Goal: Task Accomplishment & Management: Complete application form

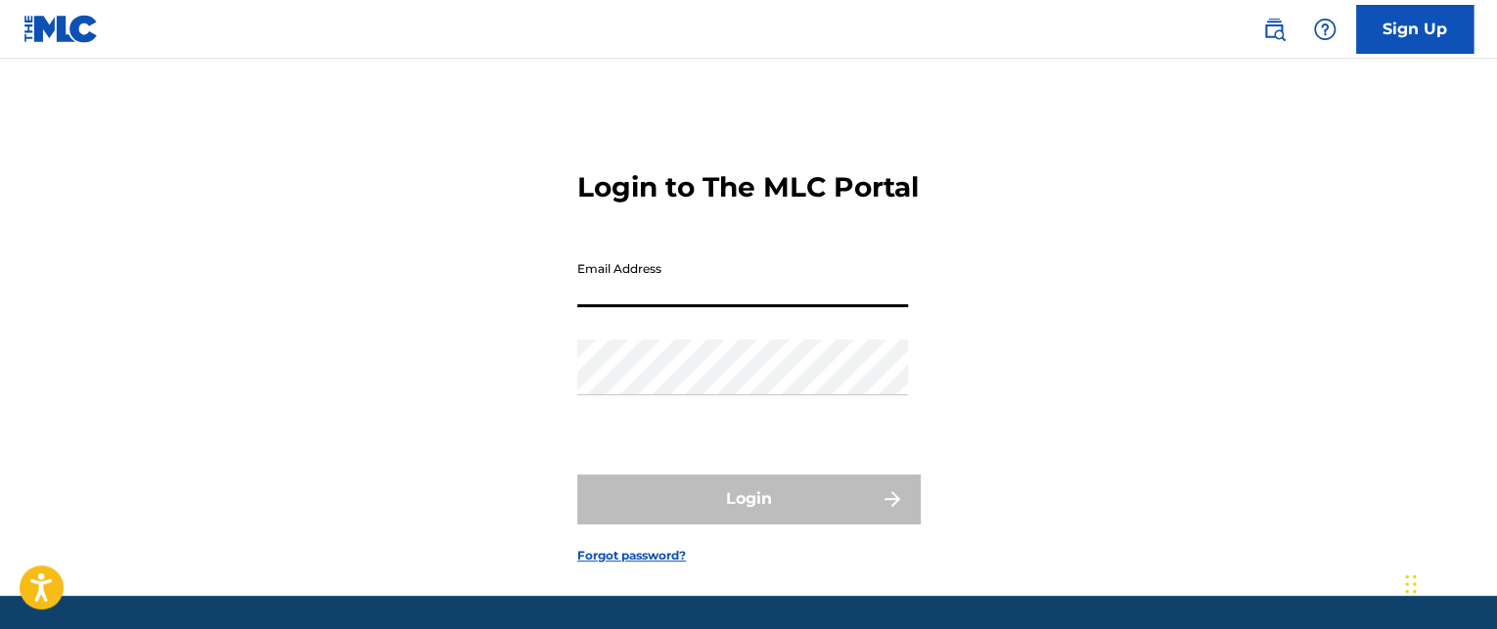
click at [808, 307] on input "Email Address" at bounding box center [742, 279] width 331 height 56
type input "[EMAIL_ADDRESS][DOMAIN_NAME]"
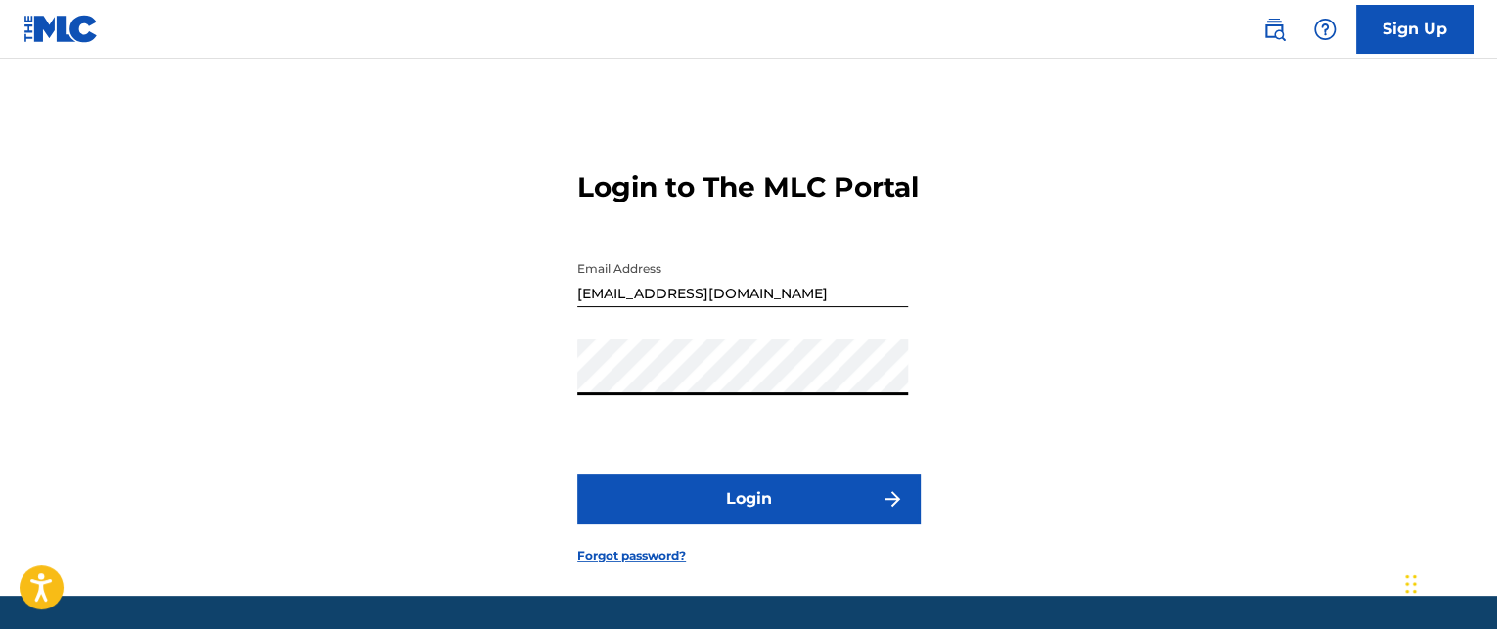
click at [713, 523] on button "Login" at bounding box center [748, 498] width 342 height 49
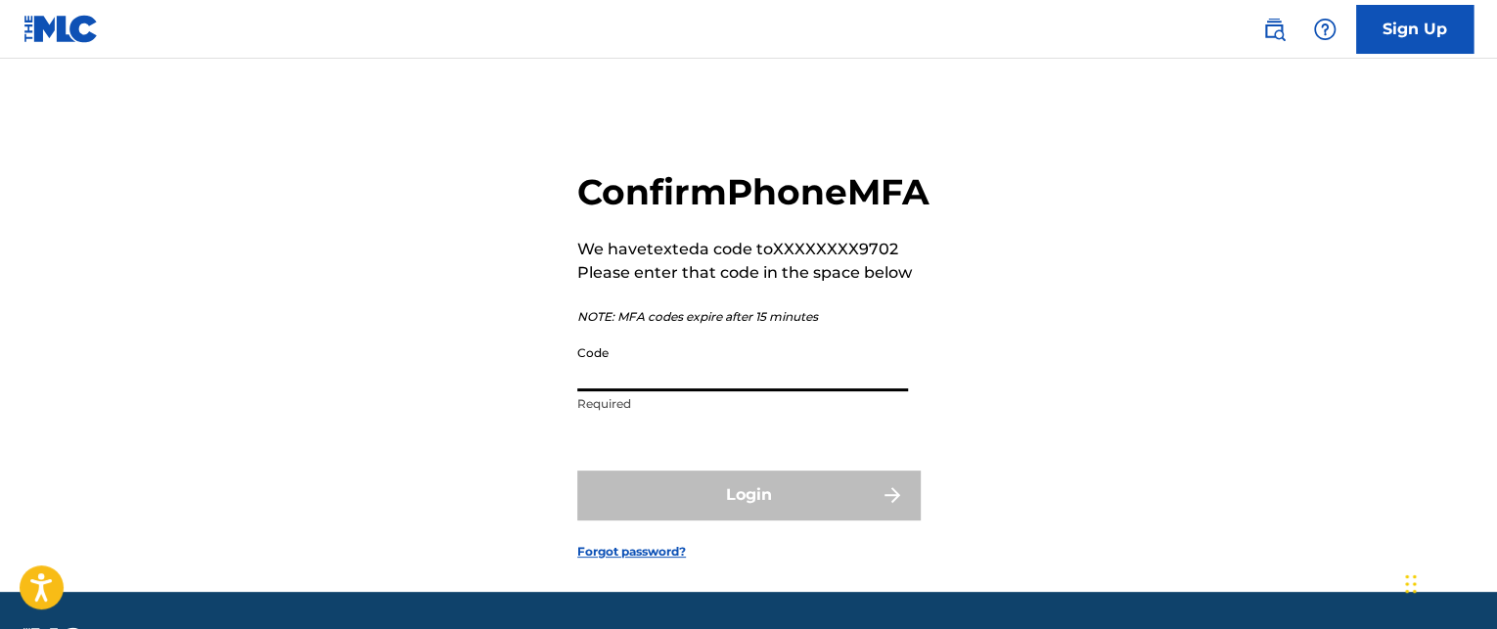
click at [649, 391] on input "Code" at bounding box center [742, 364] width 331 height 56
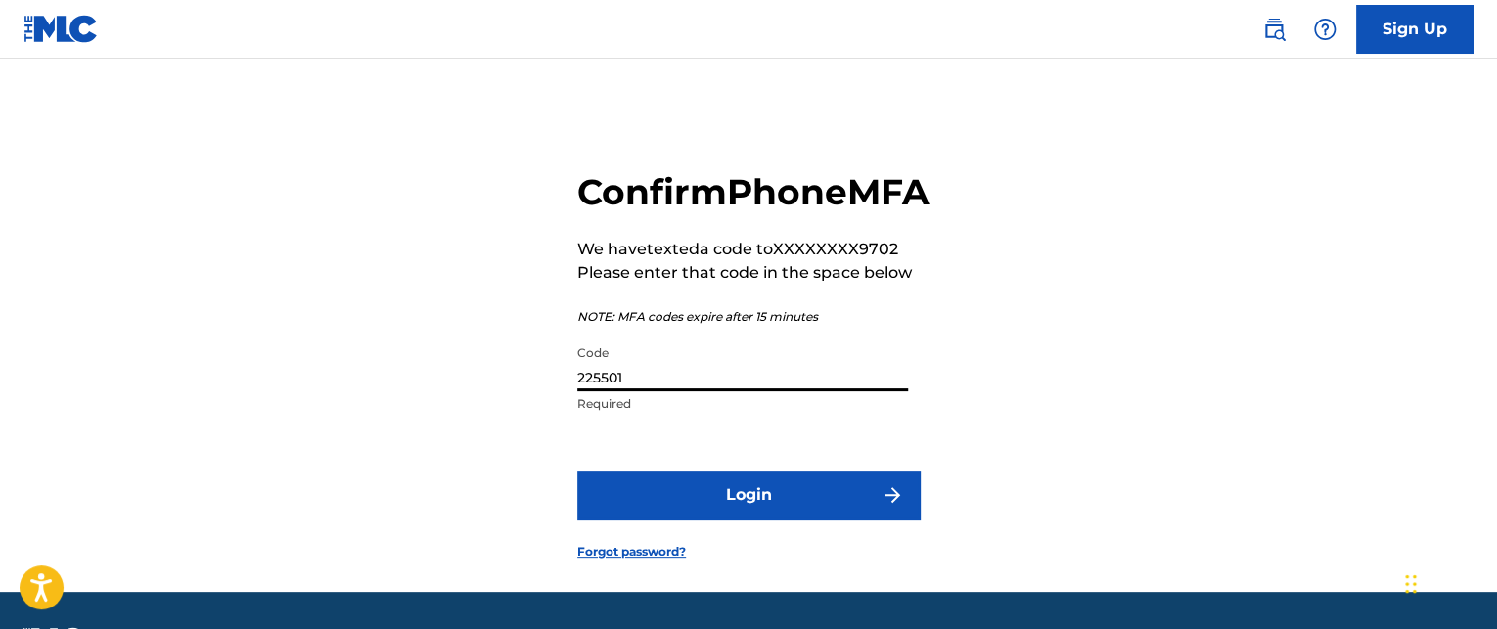
type input "225501"
click at [577, 470] on button "Login" at bounding box center [748, 494] width 342 height 49
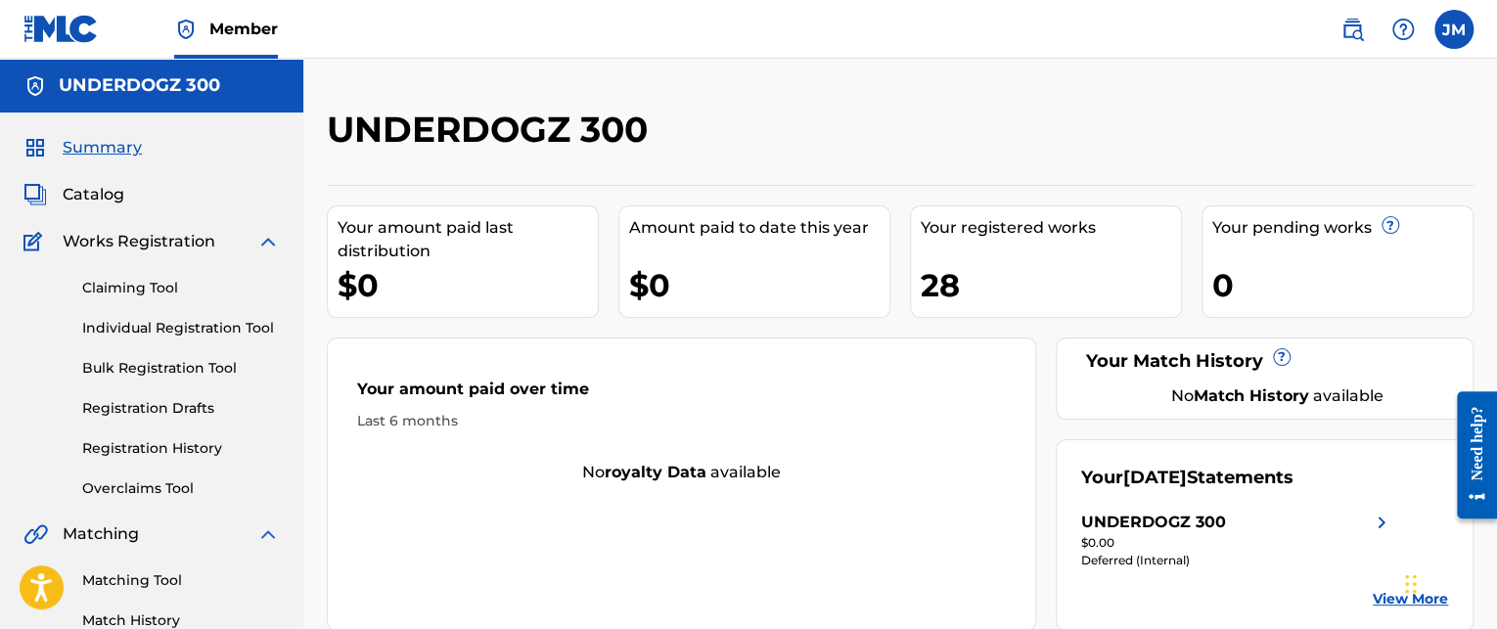
click at [138, 408] on link "Registration Drafts" at bounding box center [181, 408] width 198 height 21
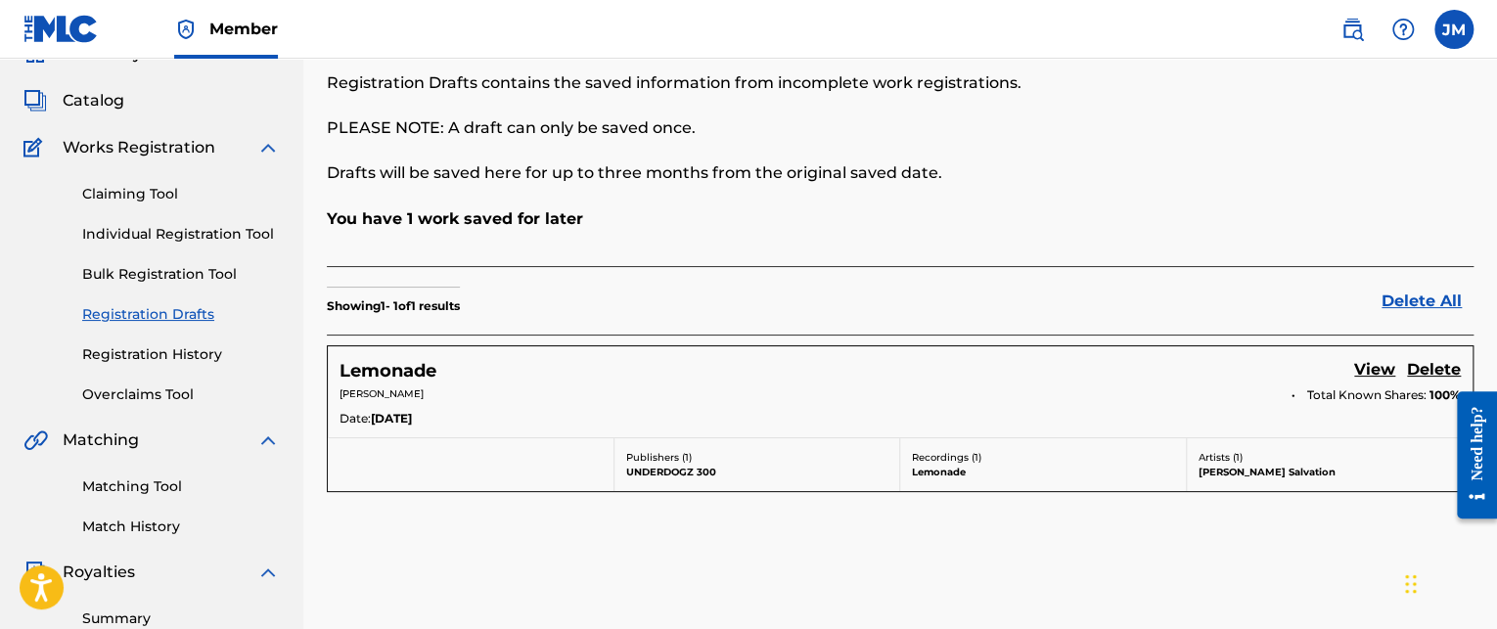
scroll to position [98, 0]
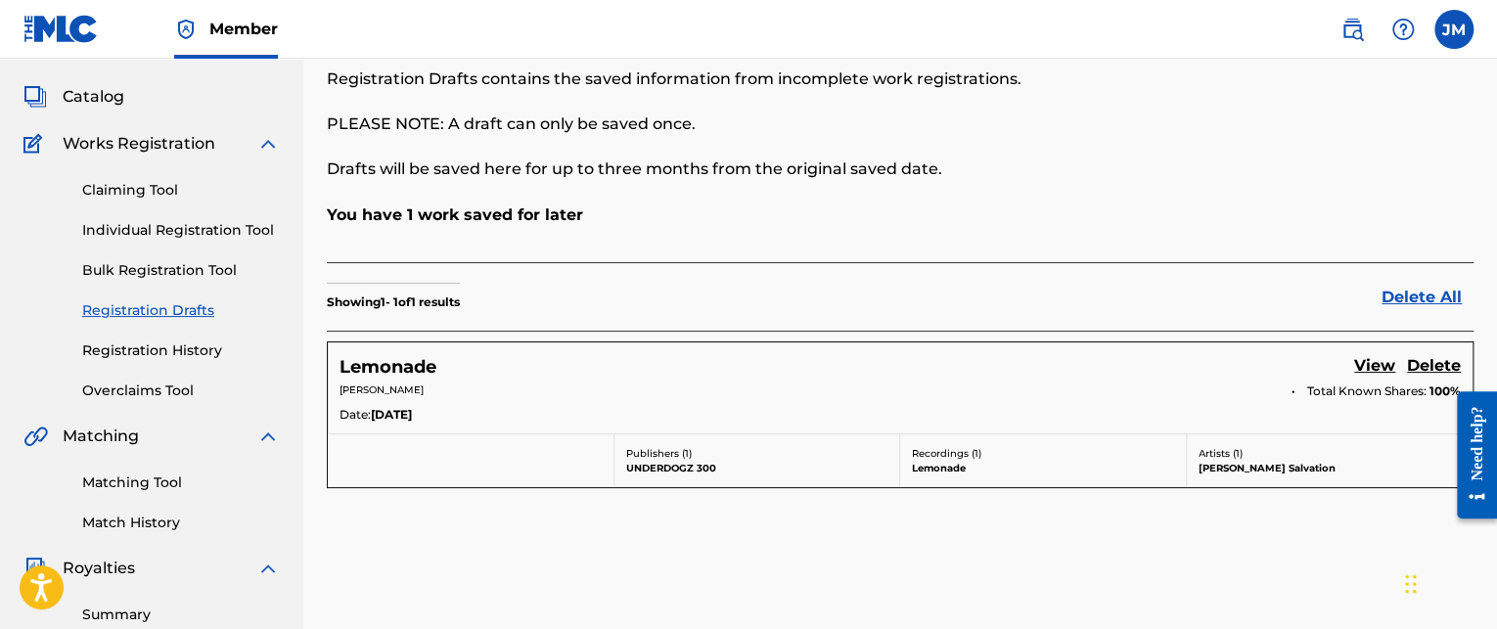
click at [1369, 368] on link "View" at bounding box center [1374, 367] width 41 height 26
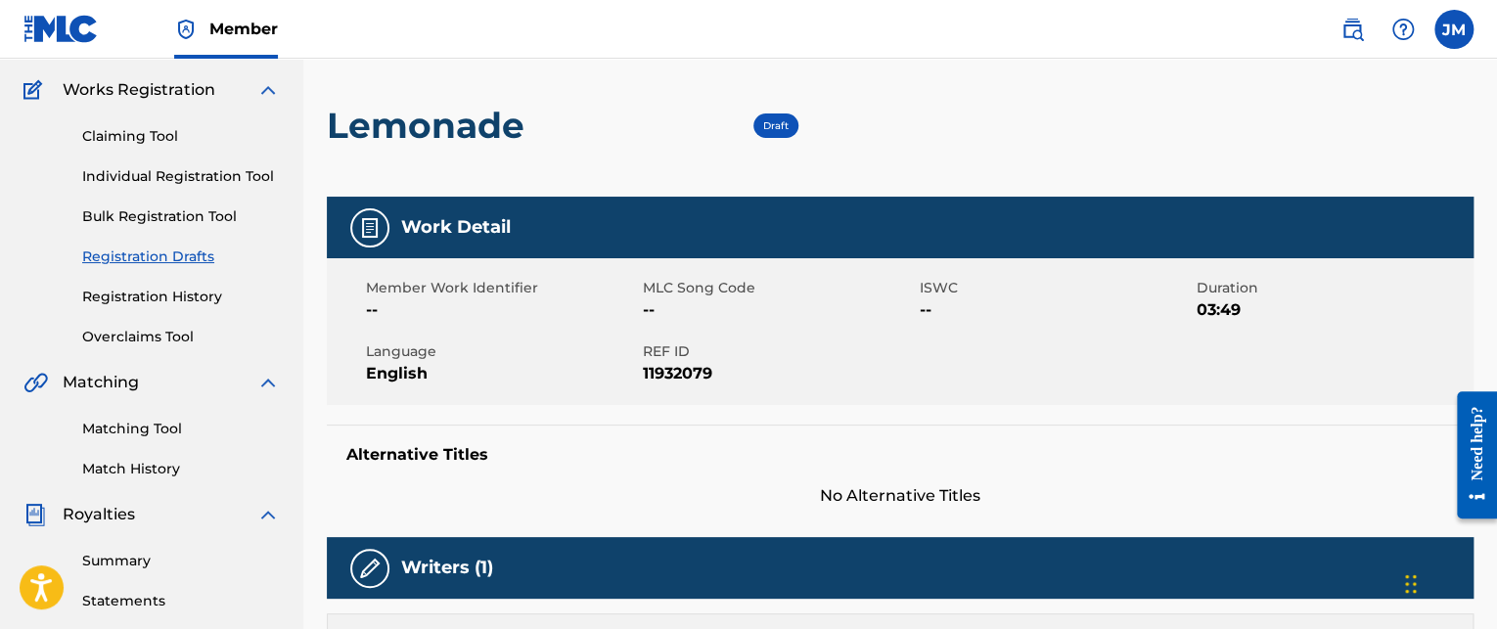
scroll to position [98, 0]
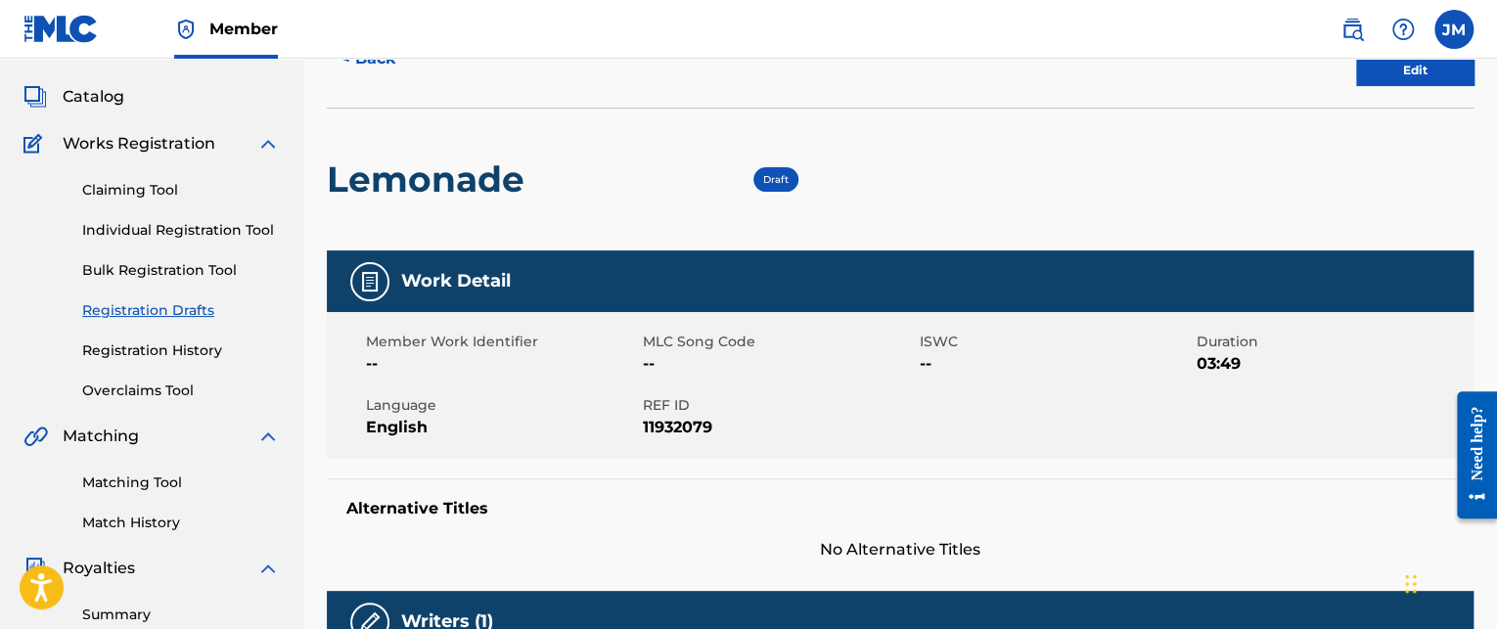
click at [1437, 70] on link "Edit" at bounding box center [1414, 70] width 117 height 29
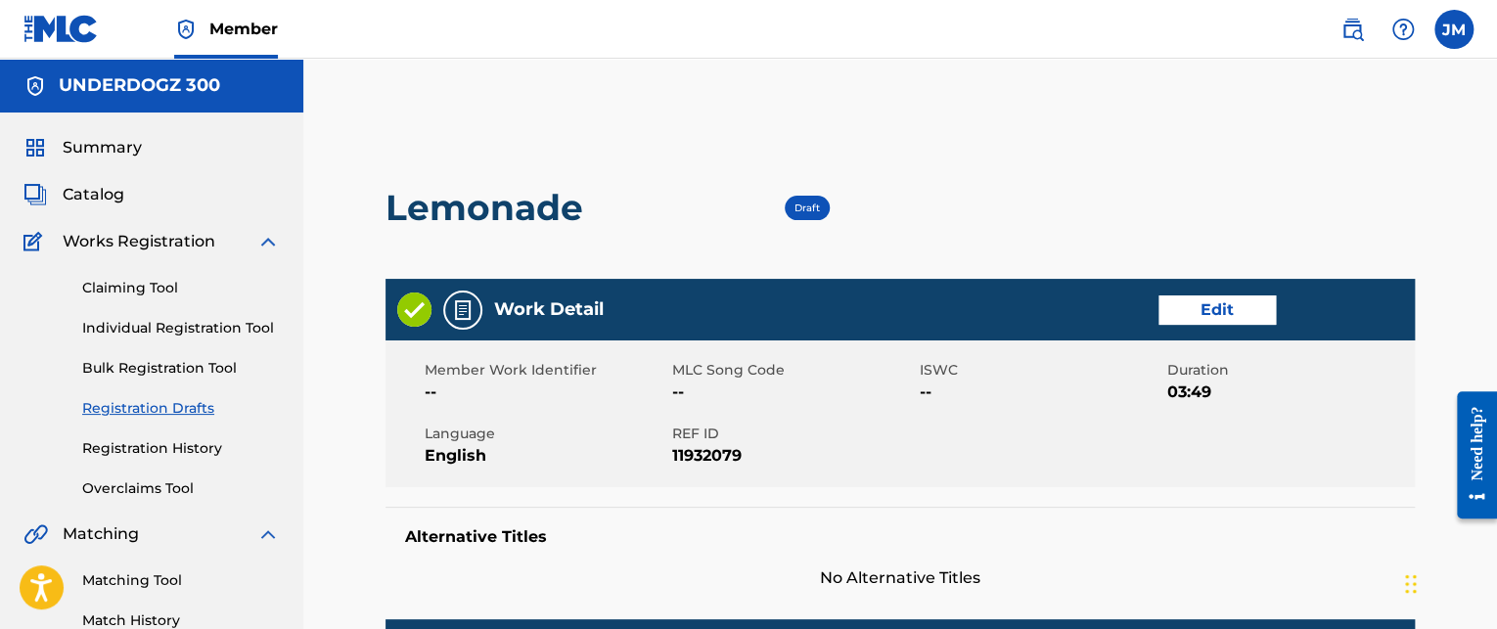
click at [927, 387] on span "--" at bounding box center [1040, 391] width 243 height 23
click at [1230, 308] on link "Edit" at bounding box center [1216, 309] width 117 height 29
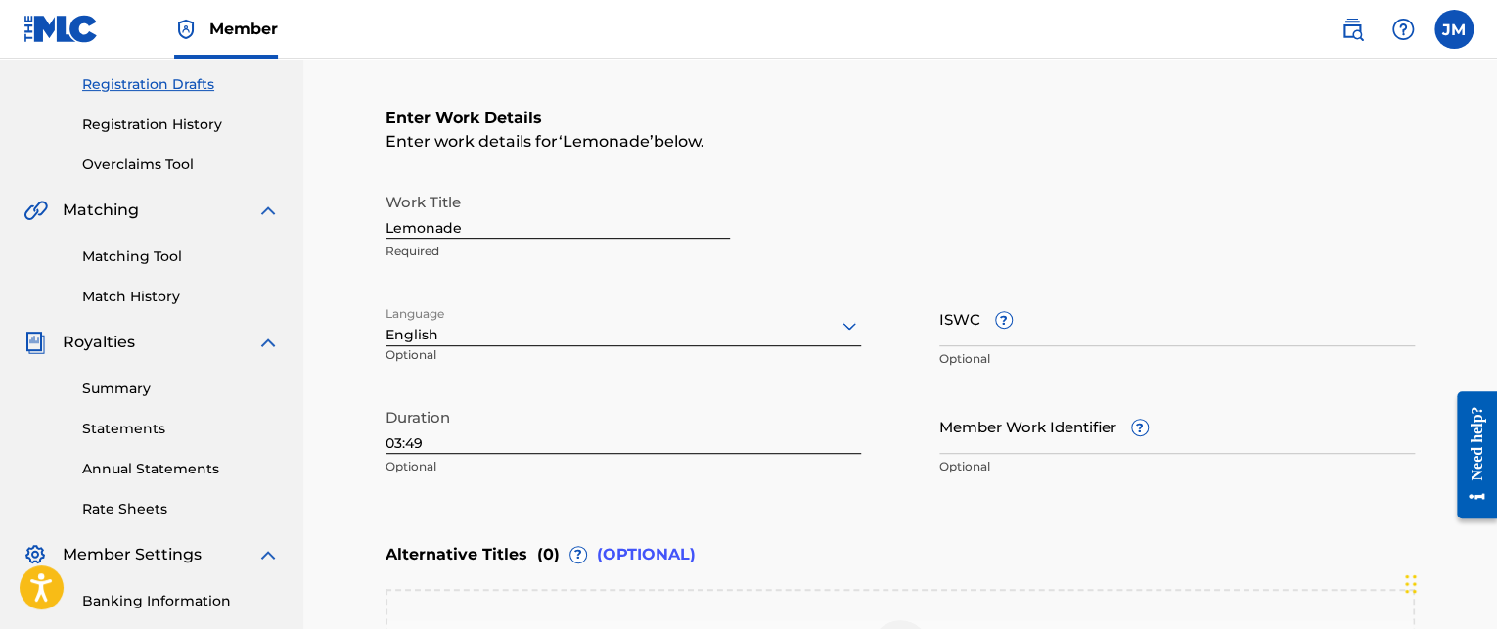
scroll to position [391, 0]
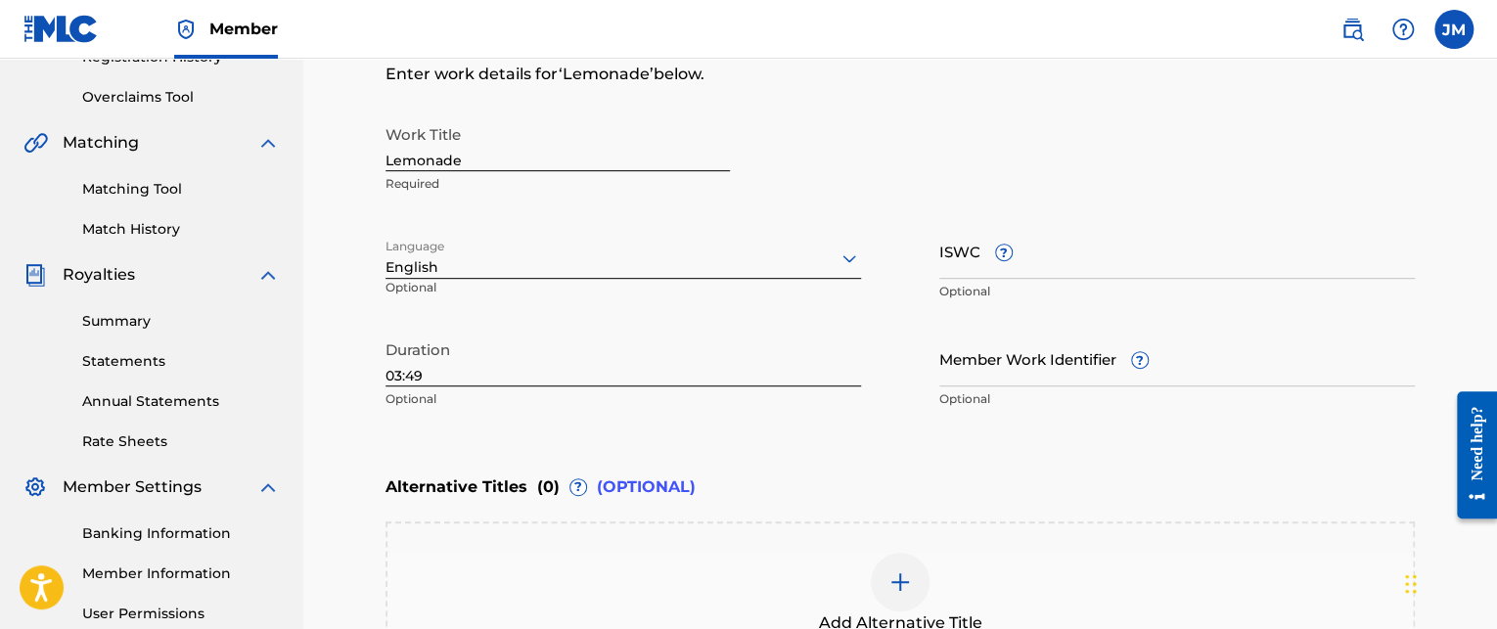
click at [986, 269] on input "ISWC ?" at bounding box center [1176, 251] width 475 height 56
paste input "T3344987737"
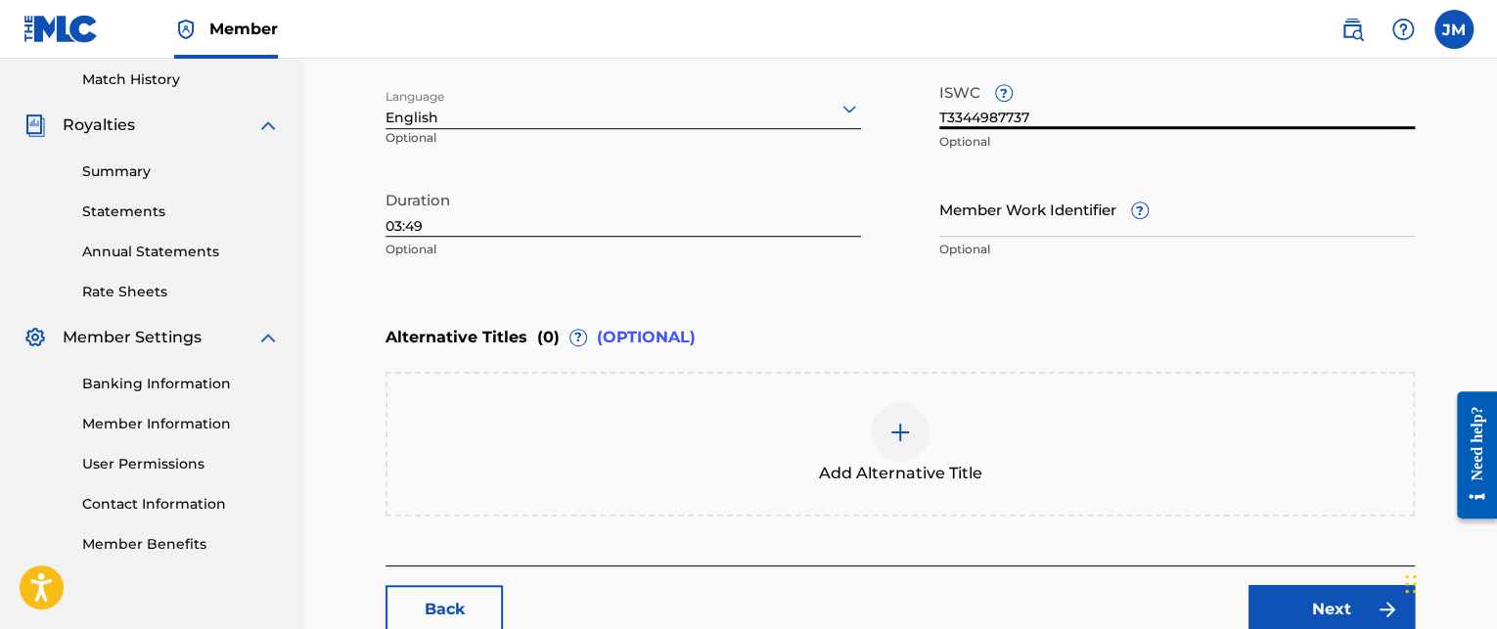
scroll to position [587, 0]
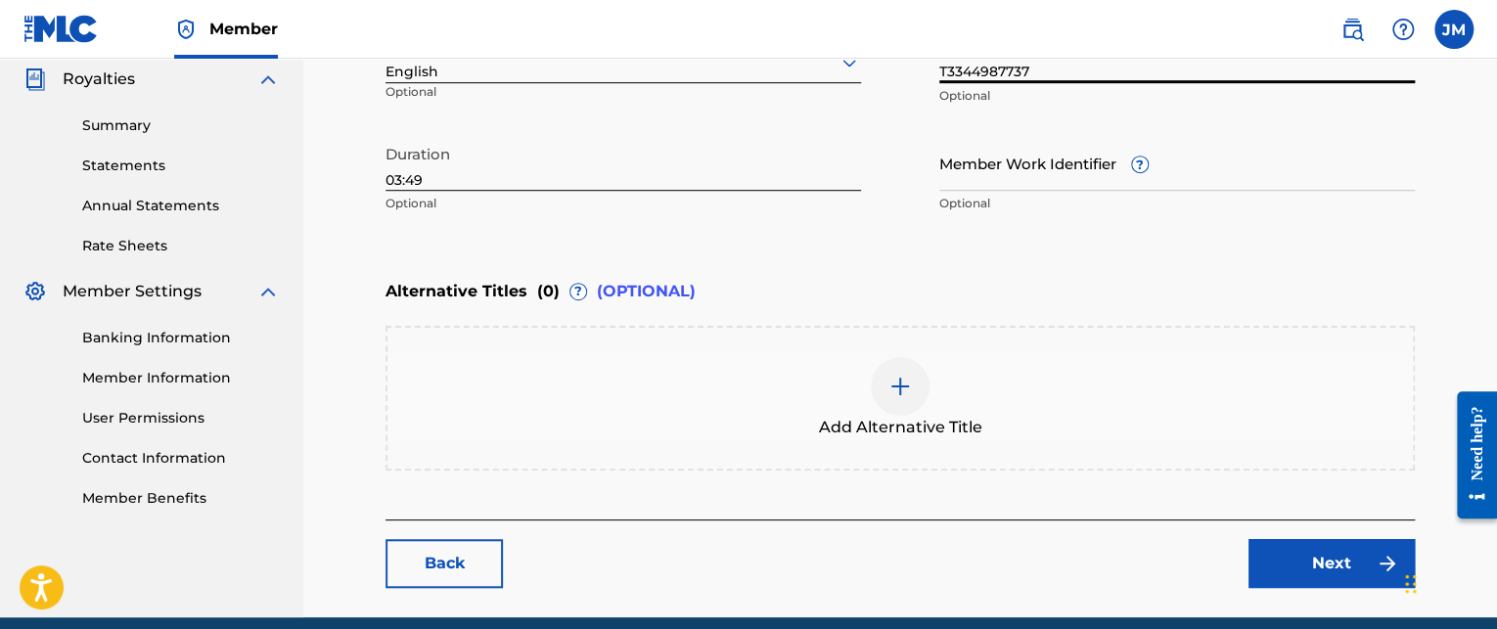
type input "T3344987737"
click at [1281, 572] on link "Next" at bounding box center [1331, 563] width 166 height 49
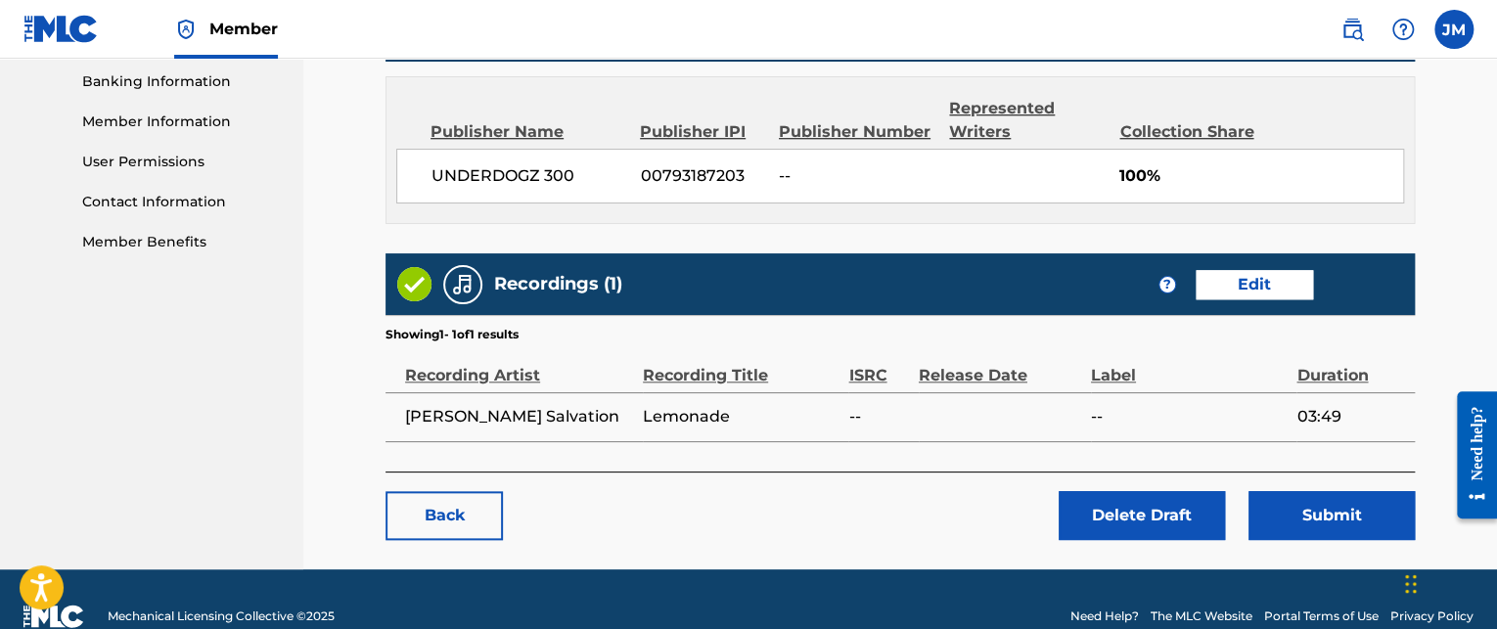
scroll to position [874, 0]
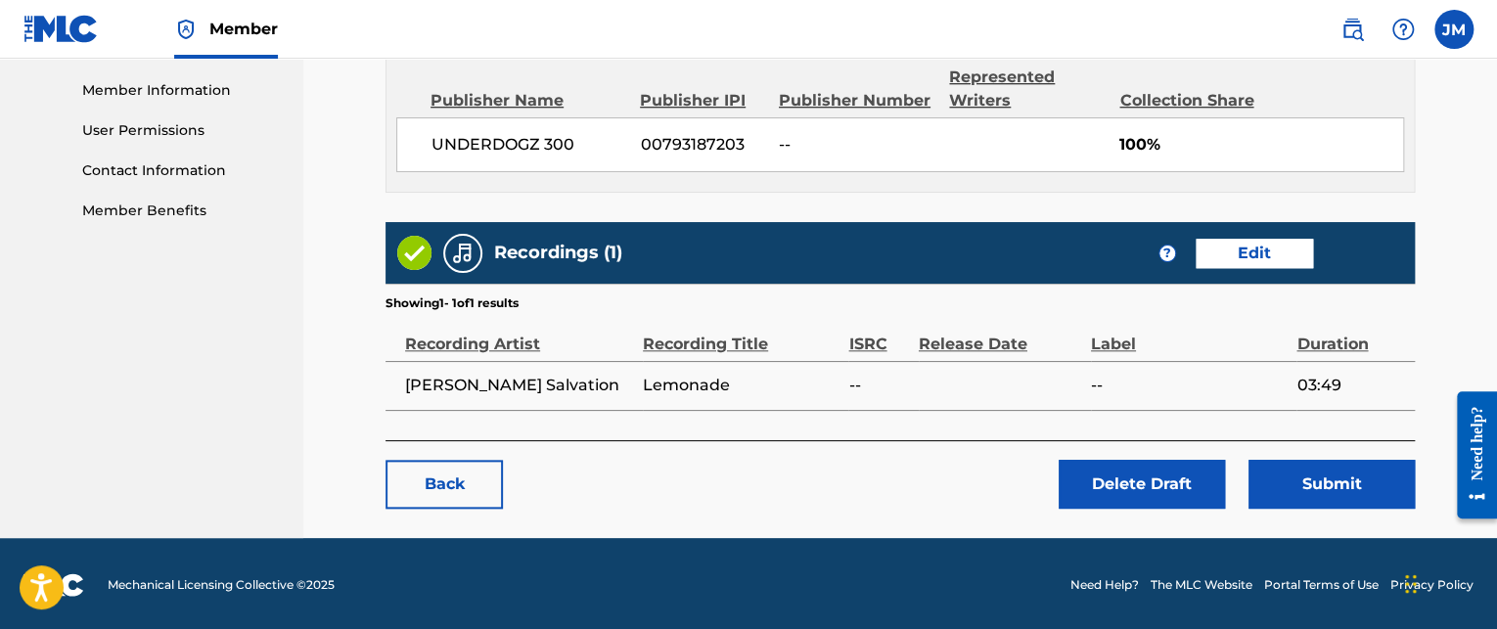
click at [1242, 254] on link "Edit" at bounding box center [1253, 253] width 117 height 29
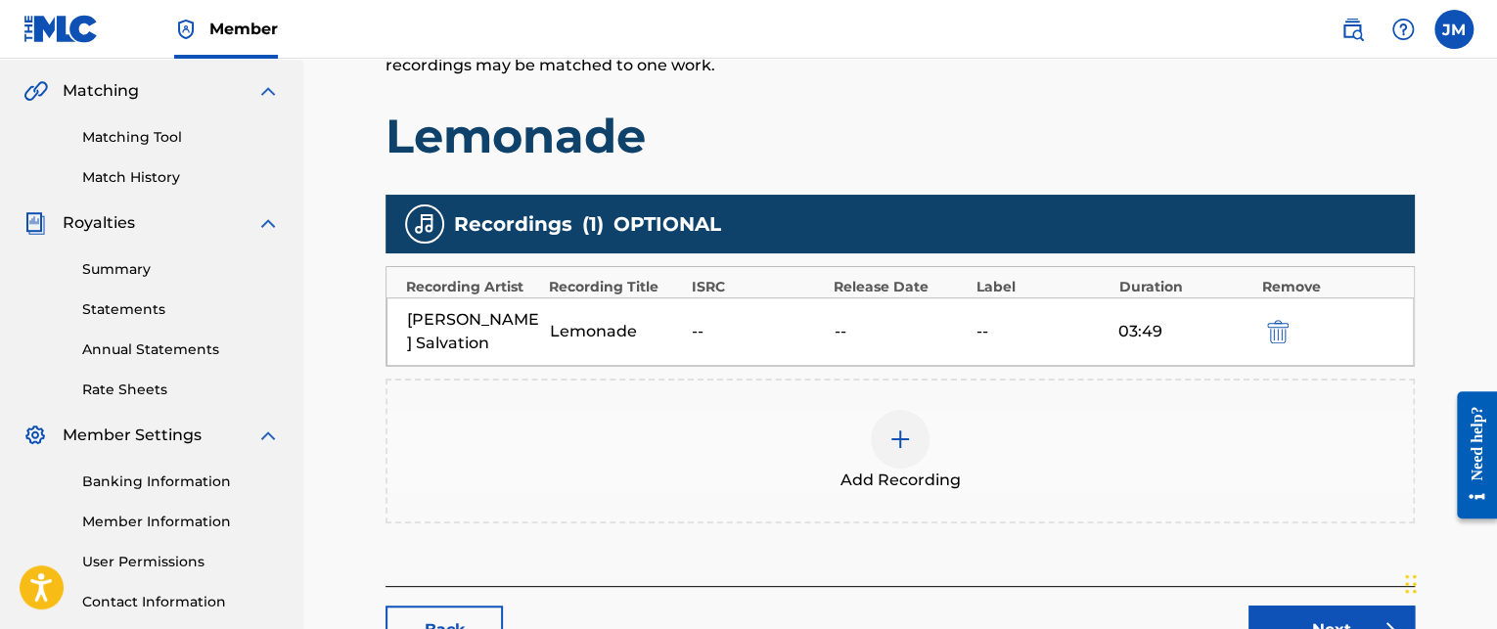
scroll to position [489, 0]
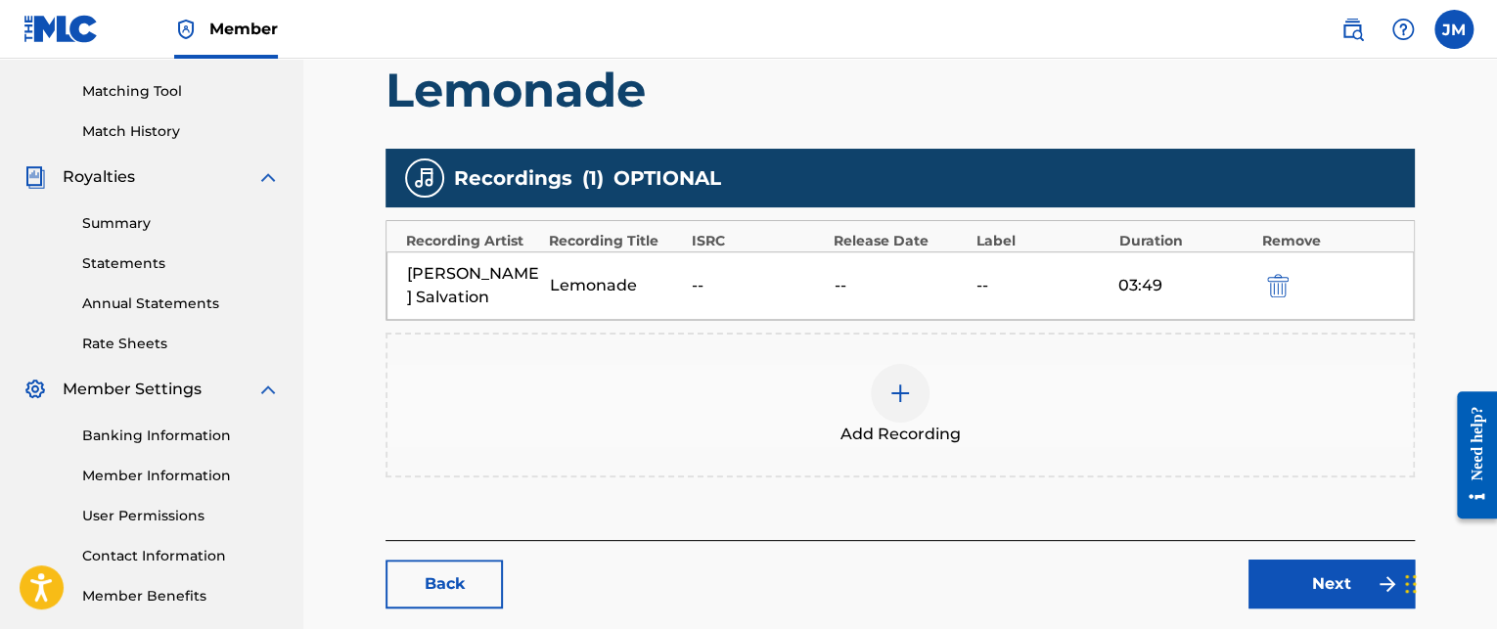
click at [897, 401] on img at bounding box center [899, 392] width 23 height 23
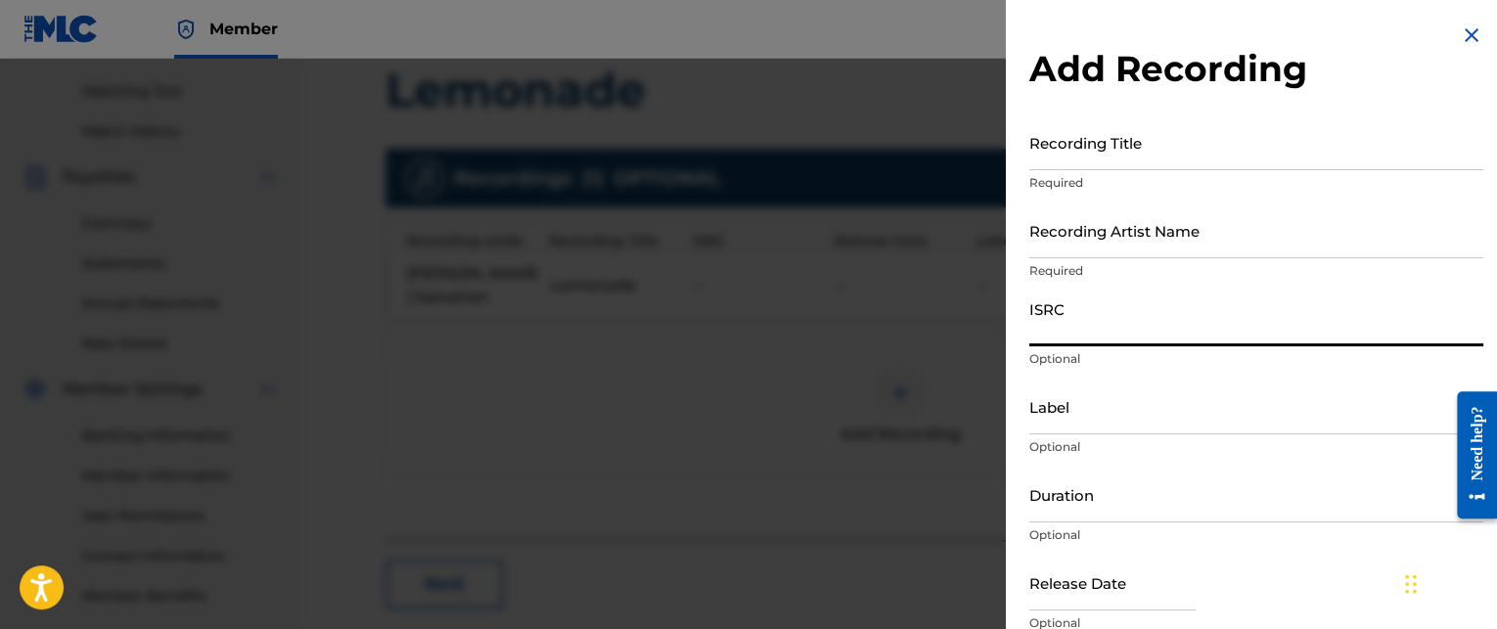
click at [1042, 331] on input "ISRC" at bounding box center [1256, 319] width 454 height 56
paste input "USL4Q2546075"
click at [1229, 332] on input "USL4Q2546075" at bounding box center [1256, 319] width 454 height 56
type input "USL4Q2546075"
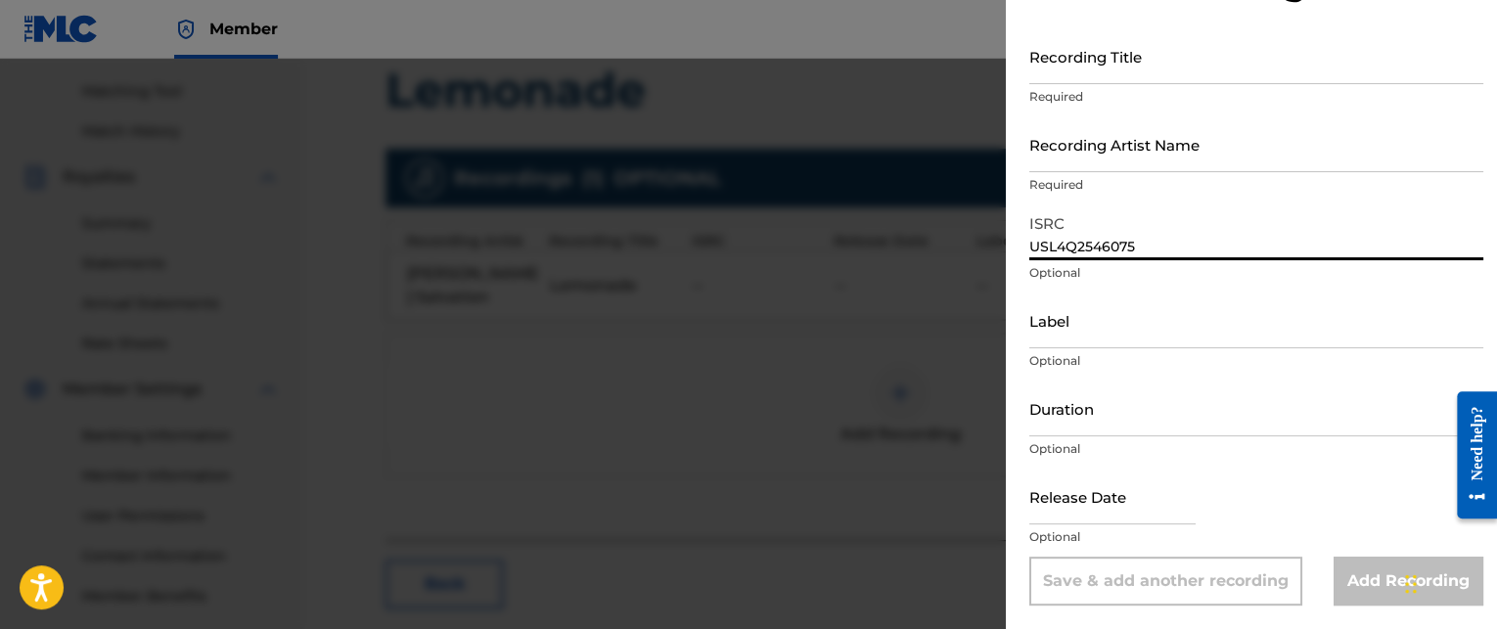
click at [1080, 411] on input "Duration" at bounding box center [1256, 408] width 454 height 56
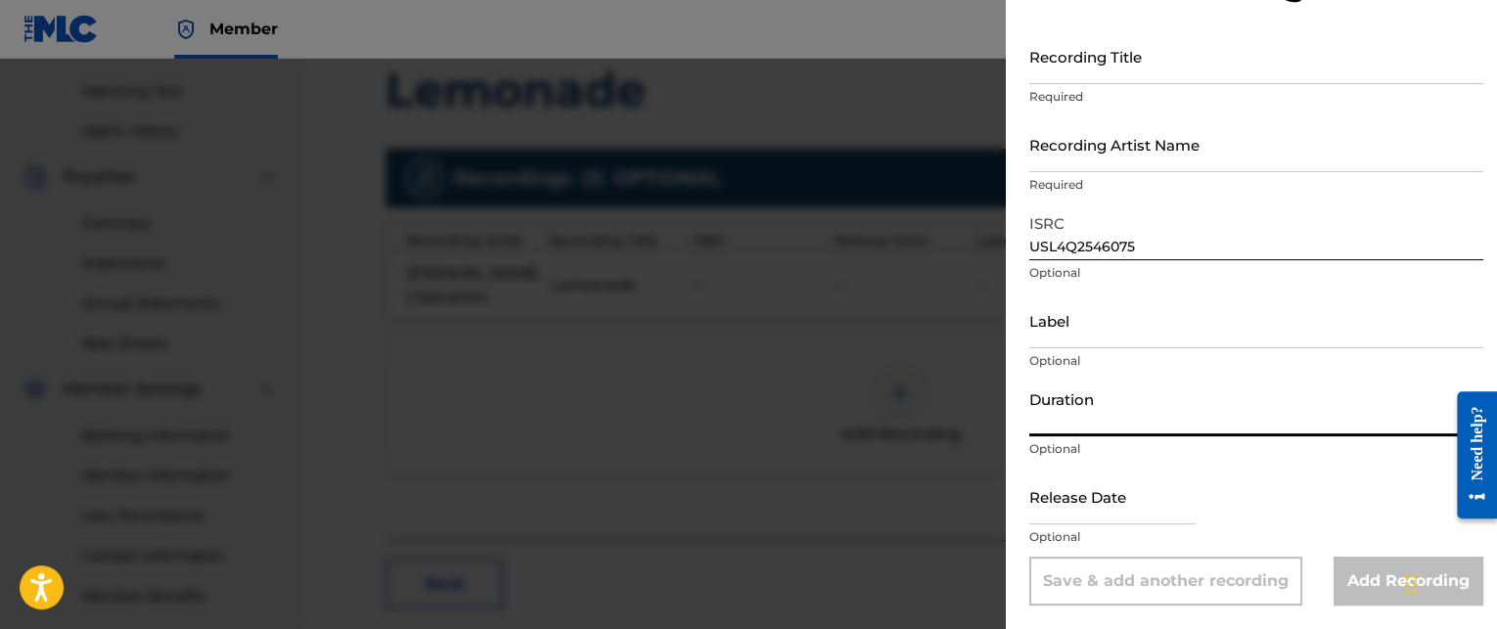
type input "03:49"
click at [1073, 506] on input "text" at bounding box center [1112, 497] width 166 height 56
select select "7"
select select "2025"
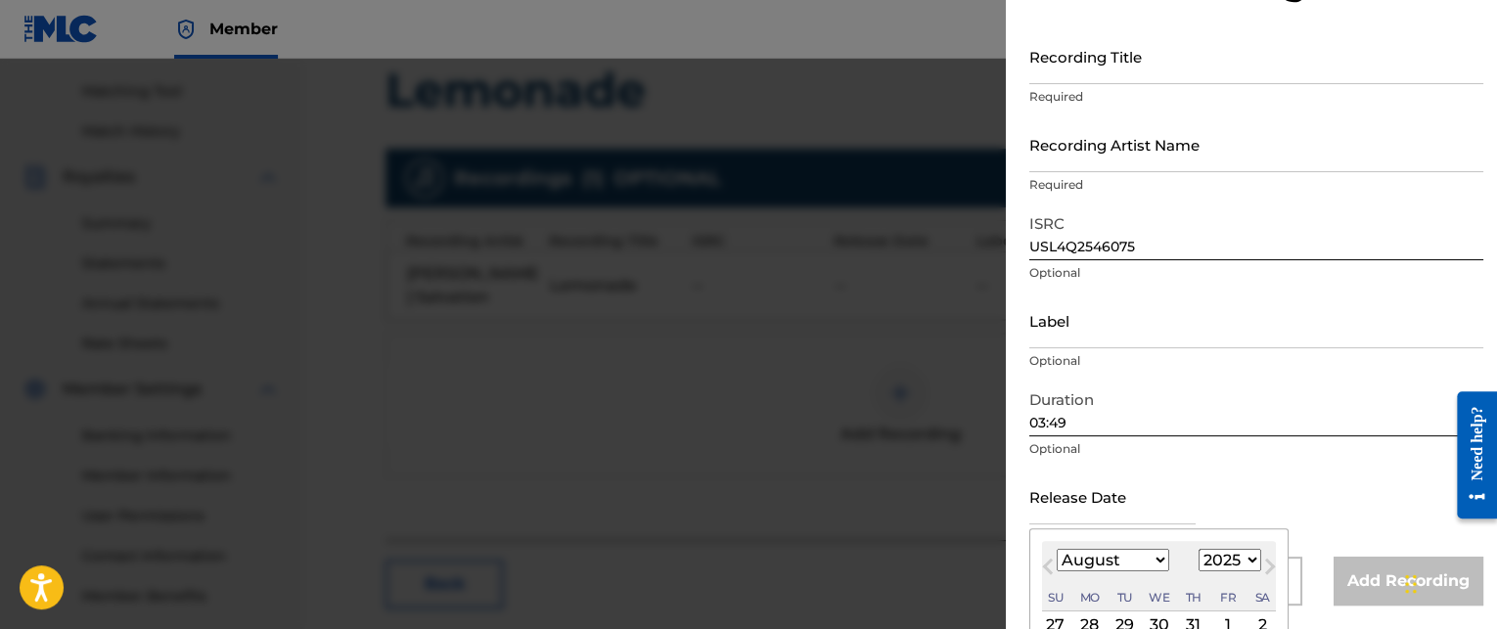
type input "[DATE]"
click at [1327, 488] on div "Release Date [DATE] Previous Month Next Month August [DATE] February March Apri…" at bounding box center [1256, 513] width 454 height 88
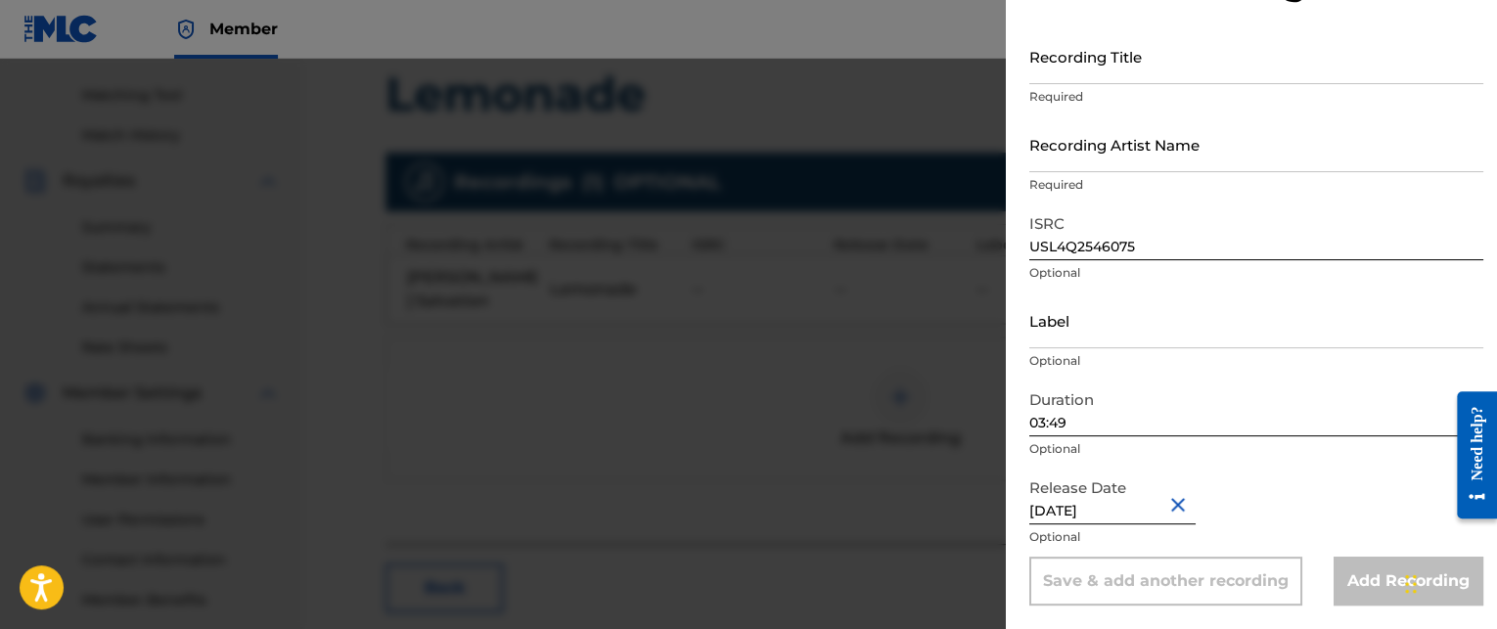
scroll to position [391, 0]
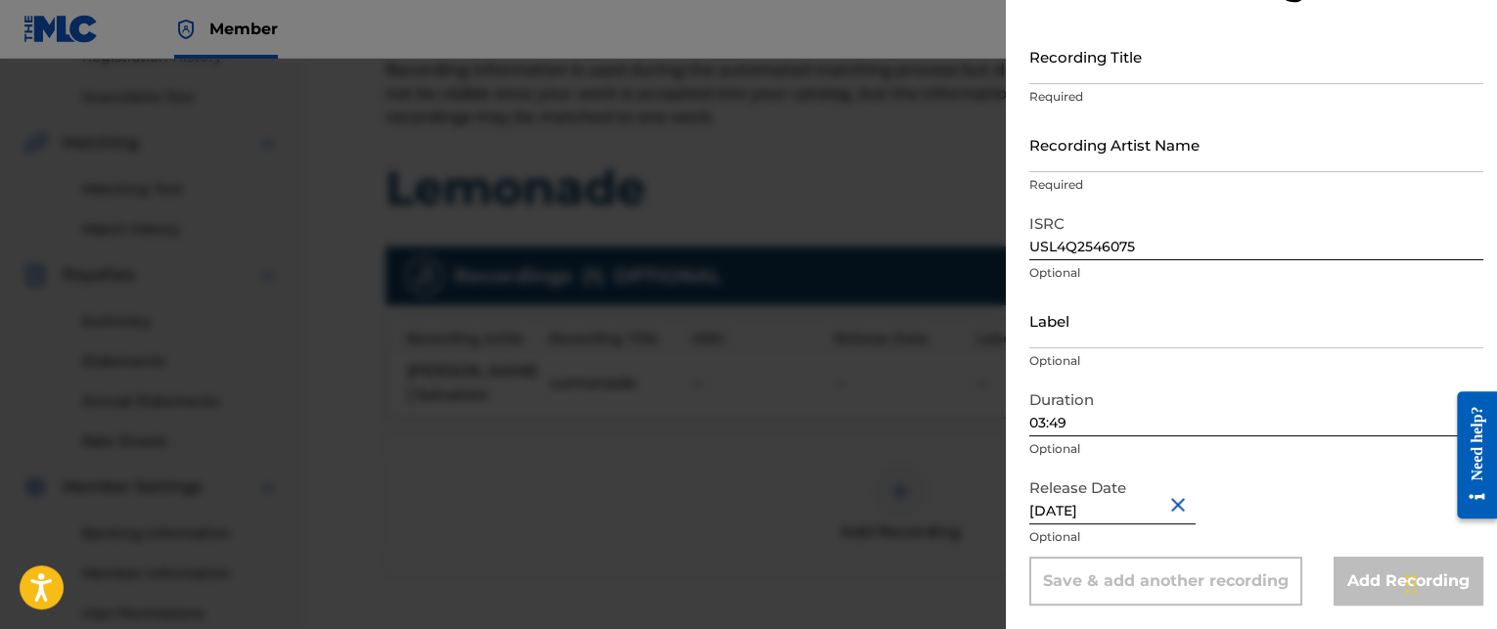
click at [1142, 143] on input "Recording Artist Name" at bounding box center [1256, 144] width 454 height 56
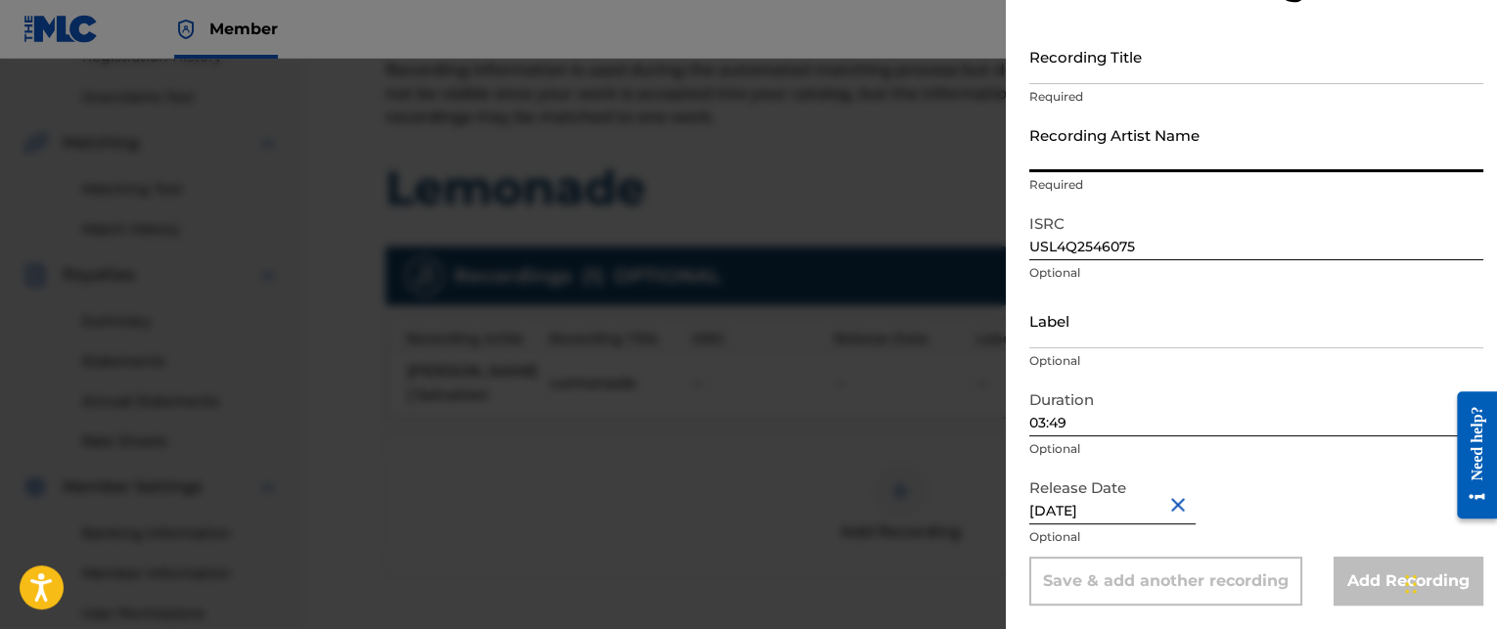
type input "[PERSON_NAME] Salvation"
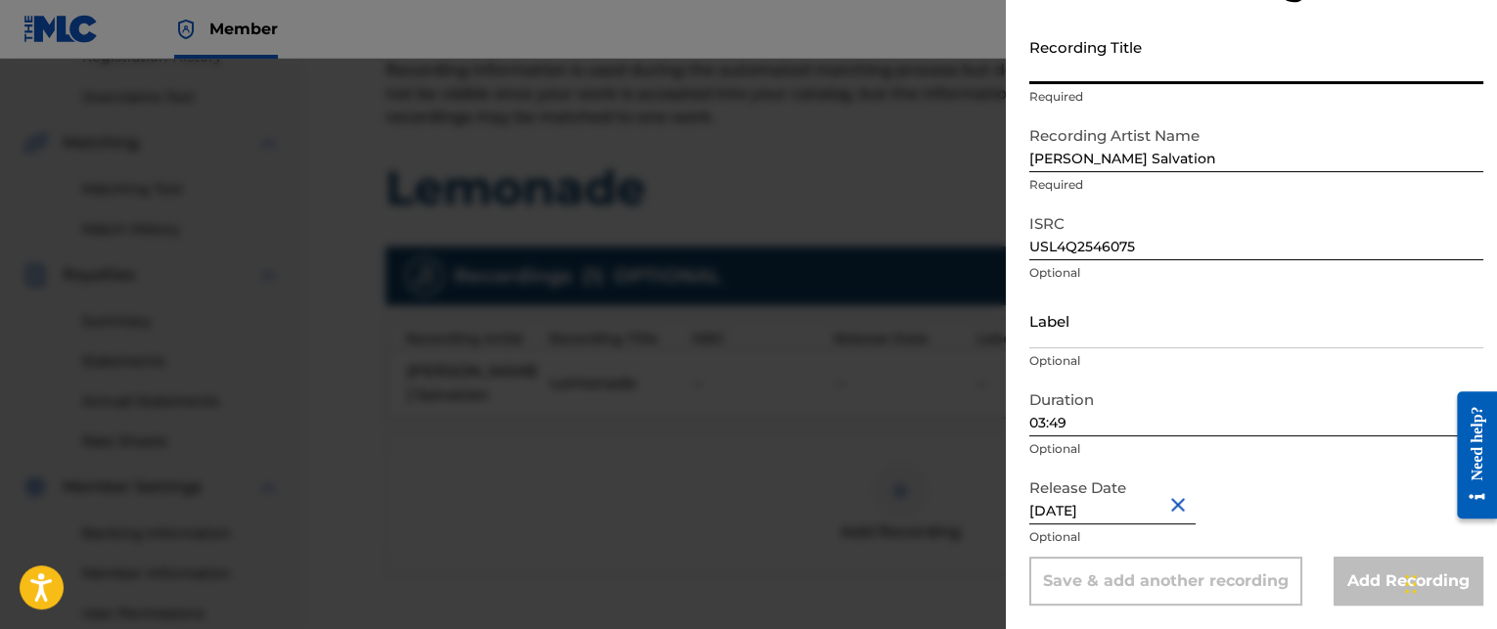
click at [1127, 67] on input "Recording Title" at bounding box center [1256, 56] width 454 height 56
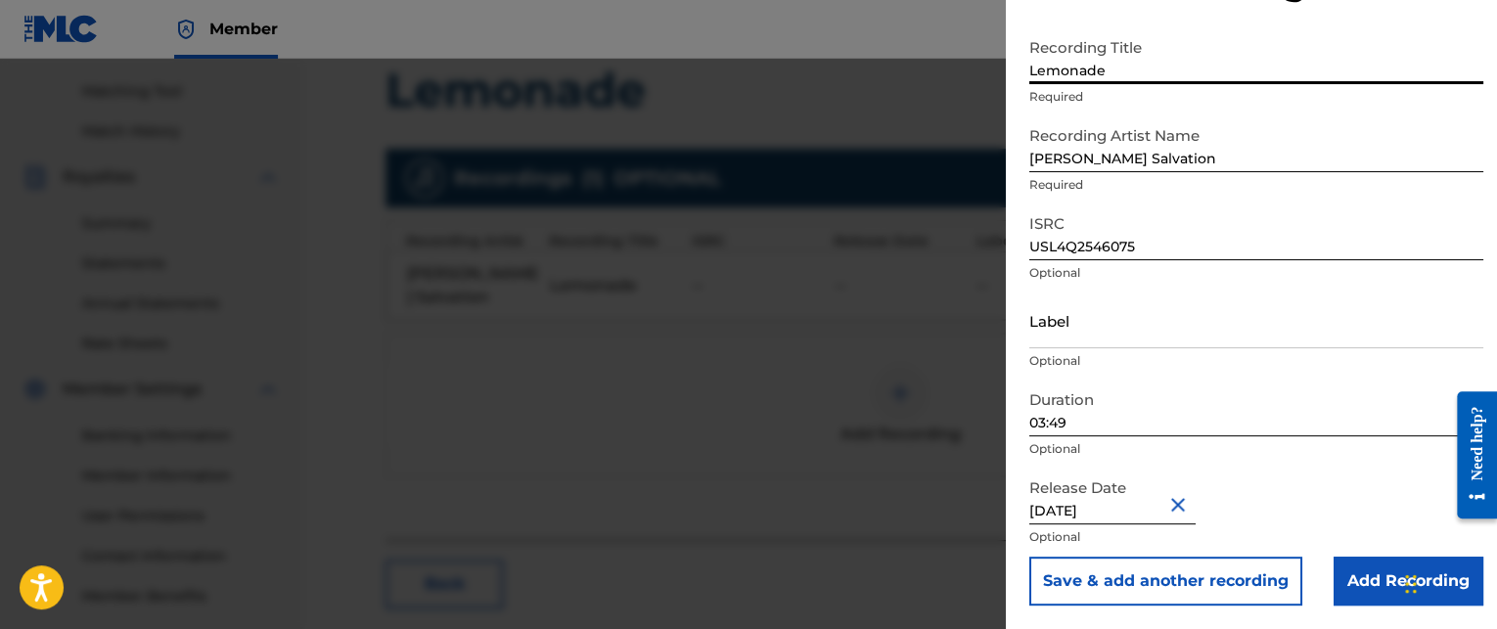
scroll to position [587, 0]
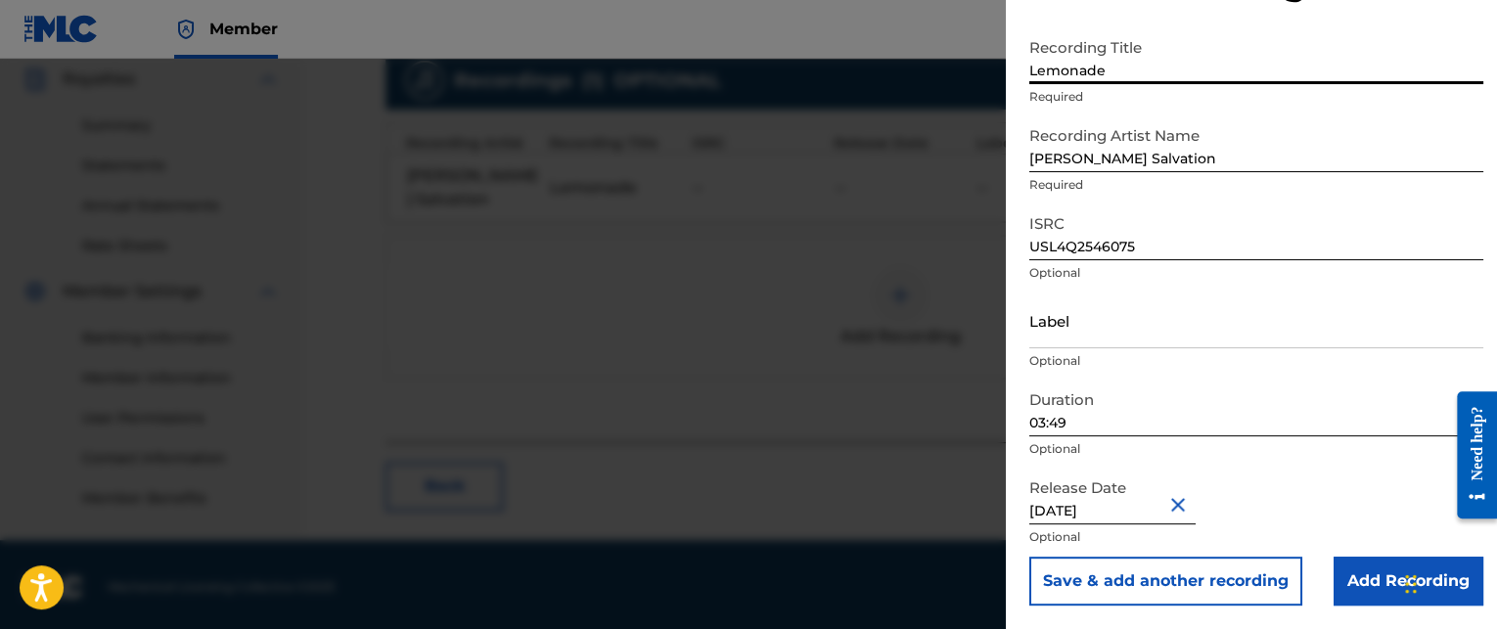
type input "Lemonade"
click at [1366, 567] on input "Add Recording" at bounding box center [1408, 581] width 150 height 49
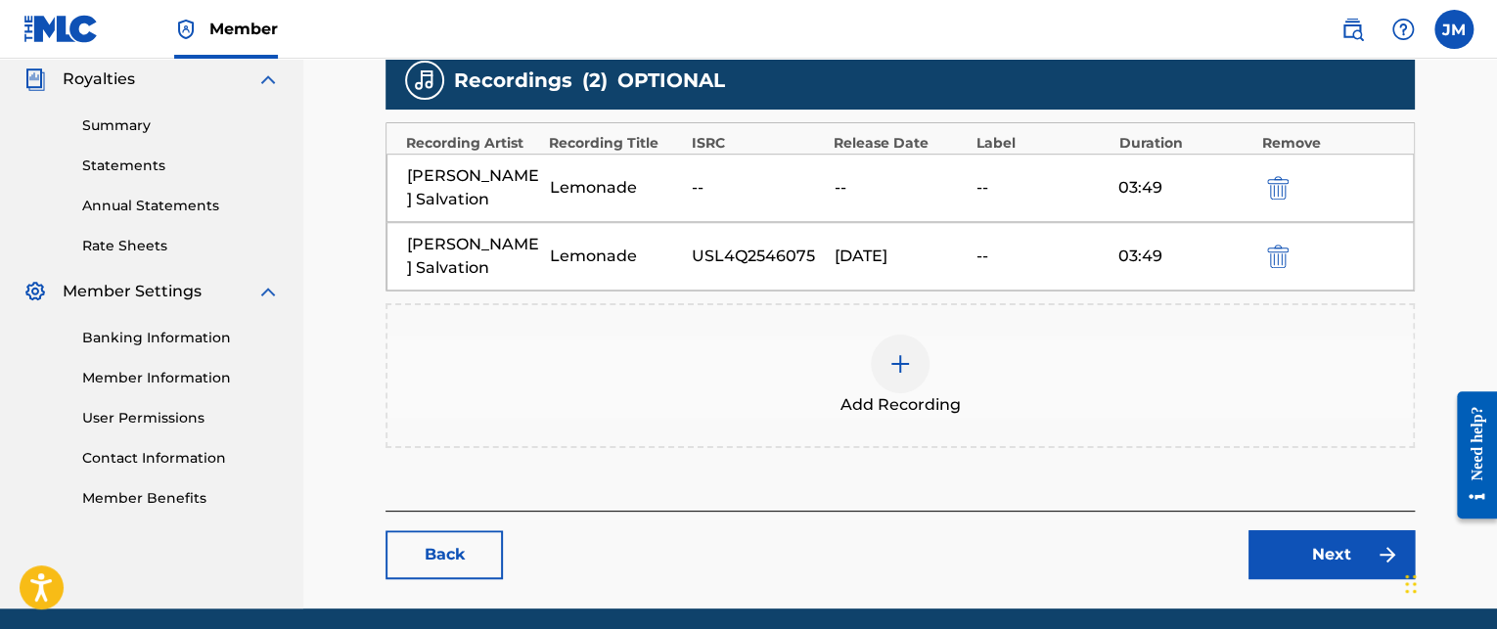
click at [1279, 187] on img "submit" at bounding box center [1278, 187] width 22 height 23
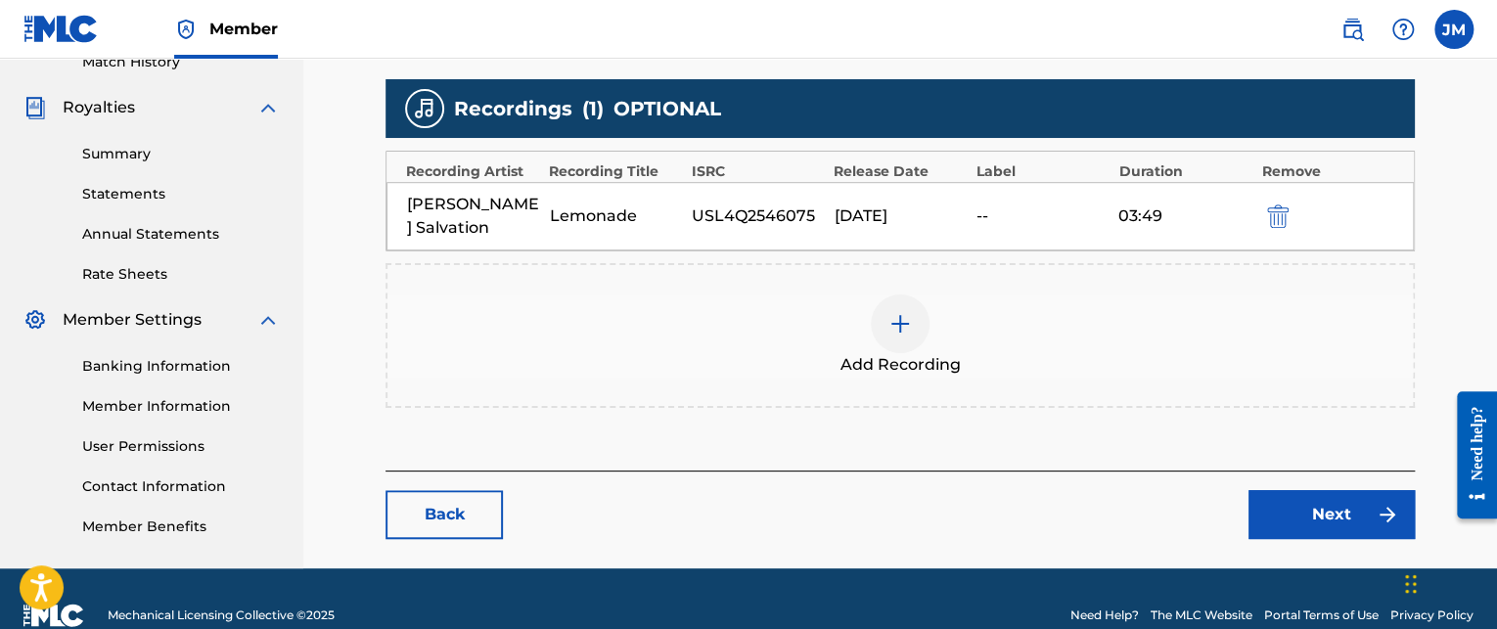
scroll to position [590, 0]
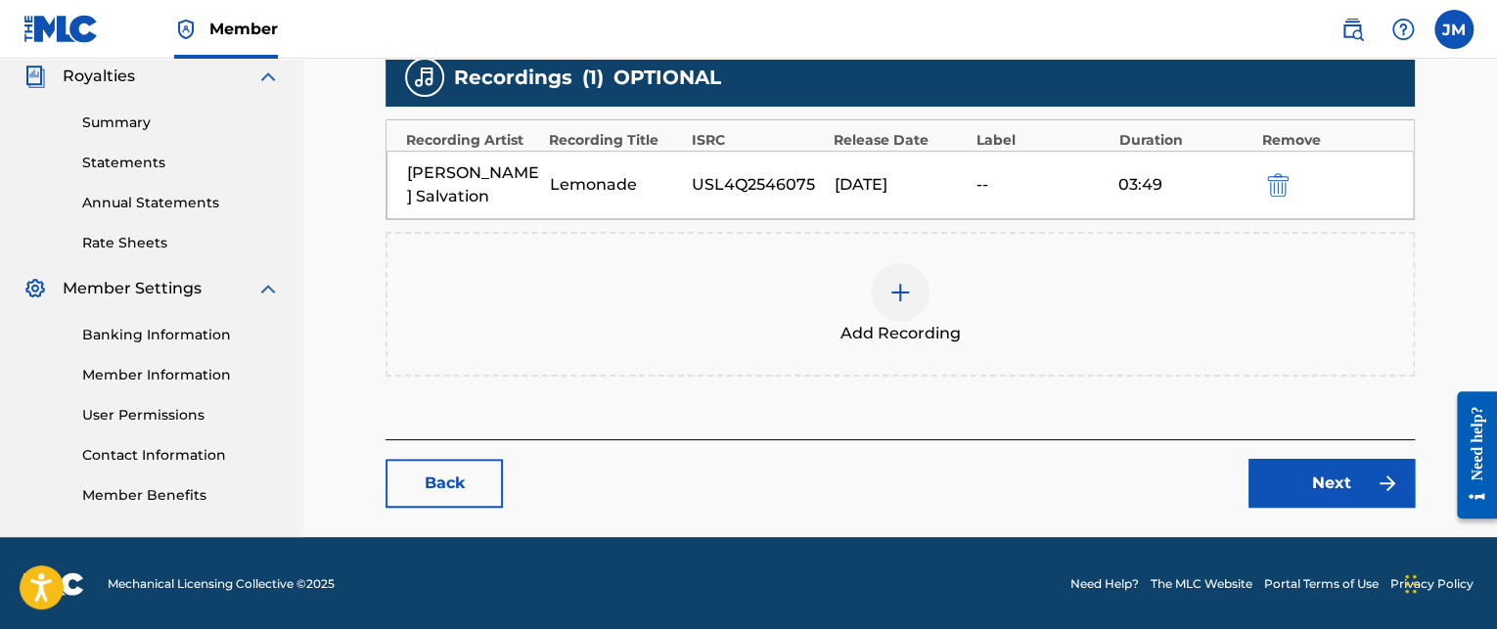
click at [1312, 472] on link "Next" at bounding box center [1331, 483] width 166 height 49
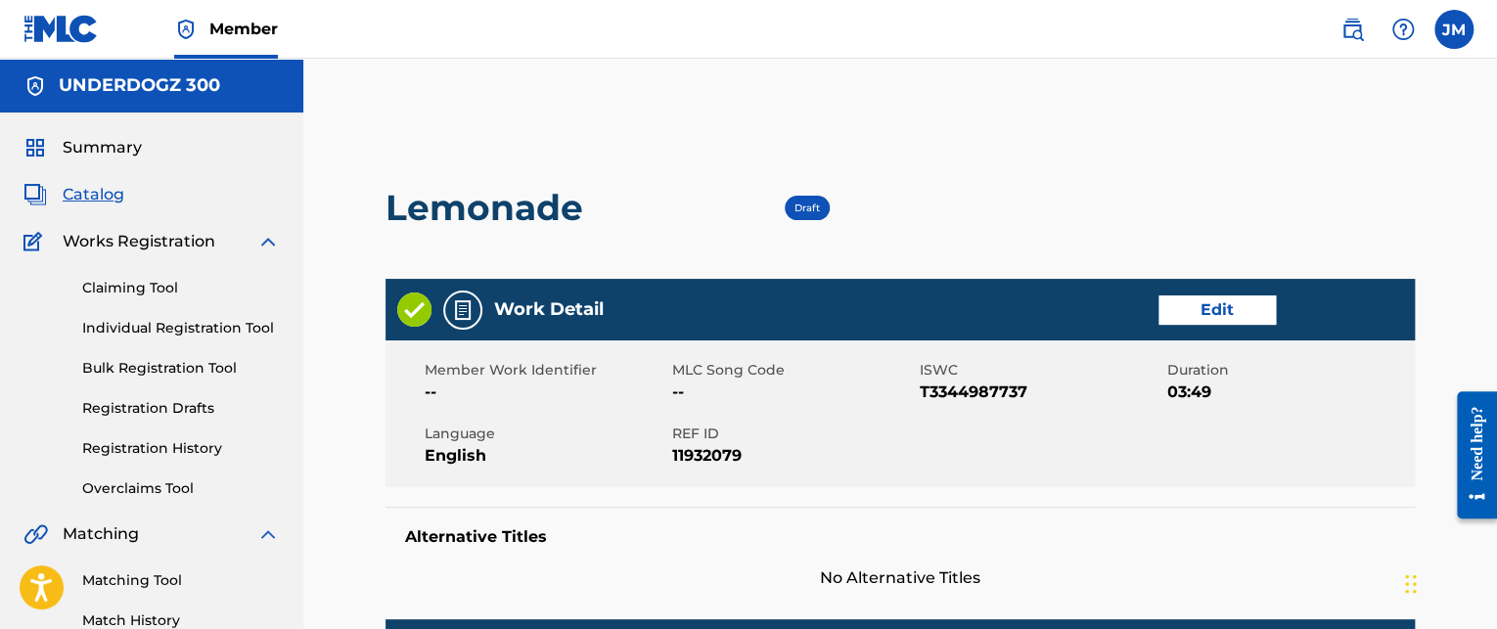
click at [1189, 312] on link "Edit" at bounding box center [1216, 309] width 117 height 29
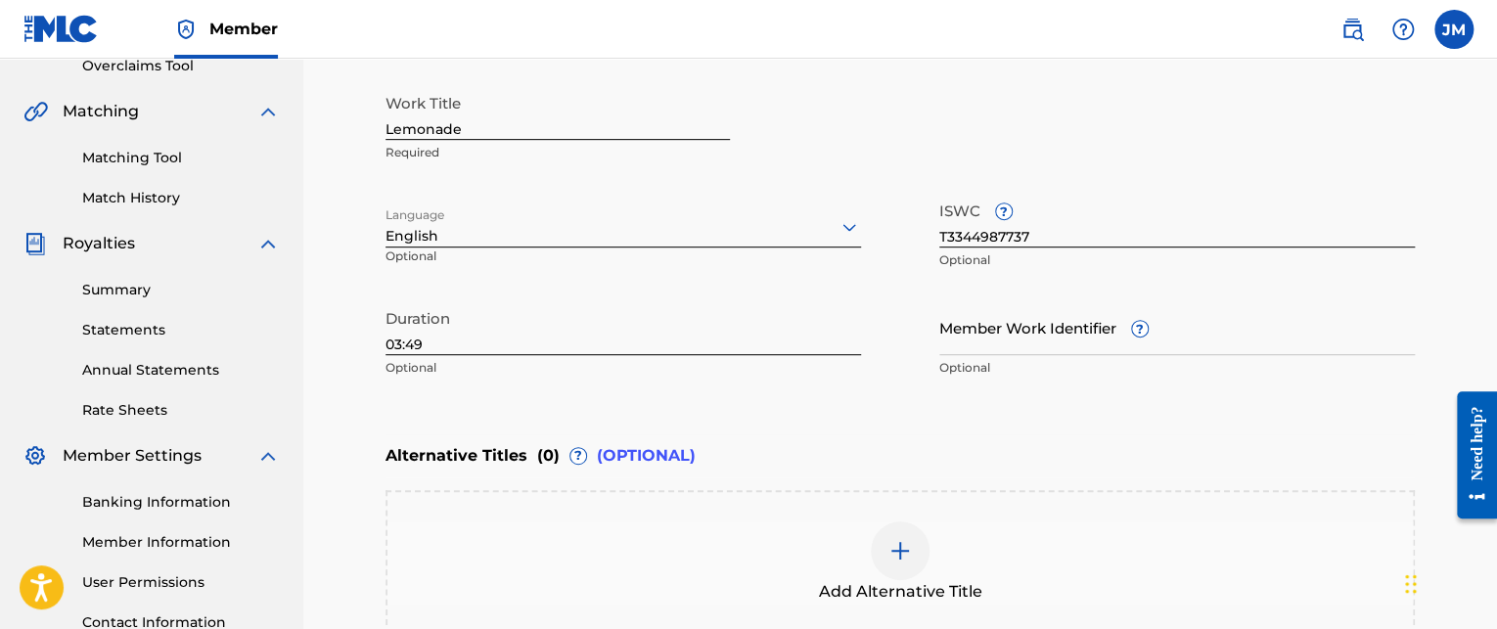
scroll to position [489, 0]
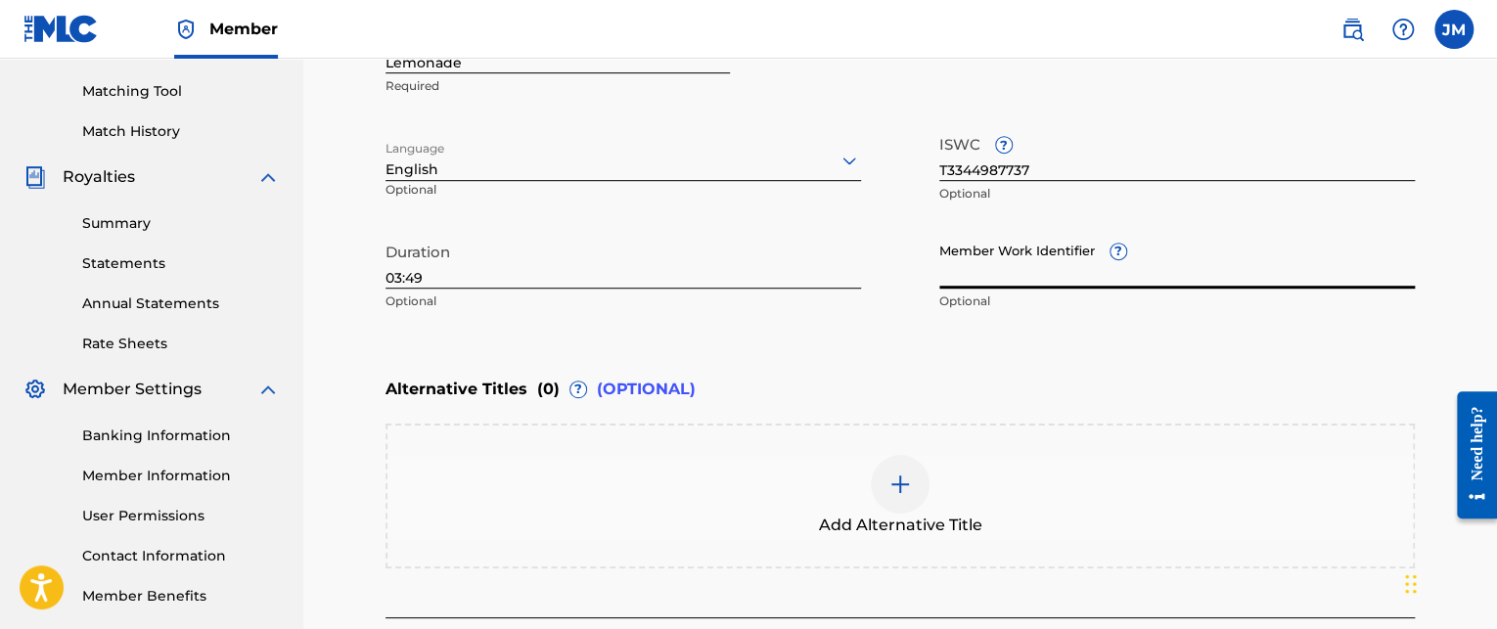
click at [972, 266] on input "Member Work Identifier ?" at bounding box center [1176, 261] width 475 height 56
paste input "931547226"
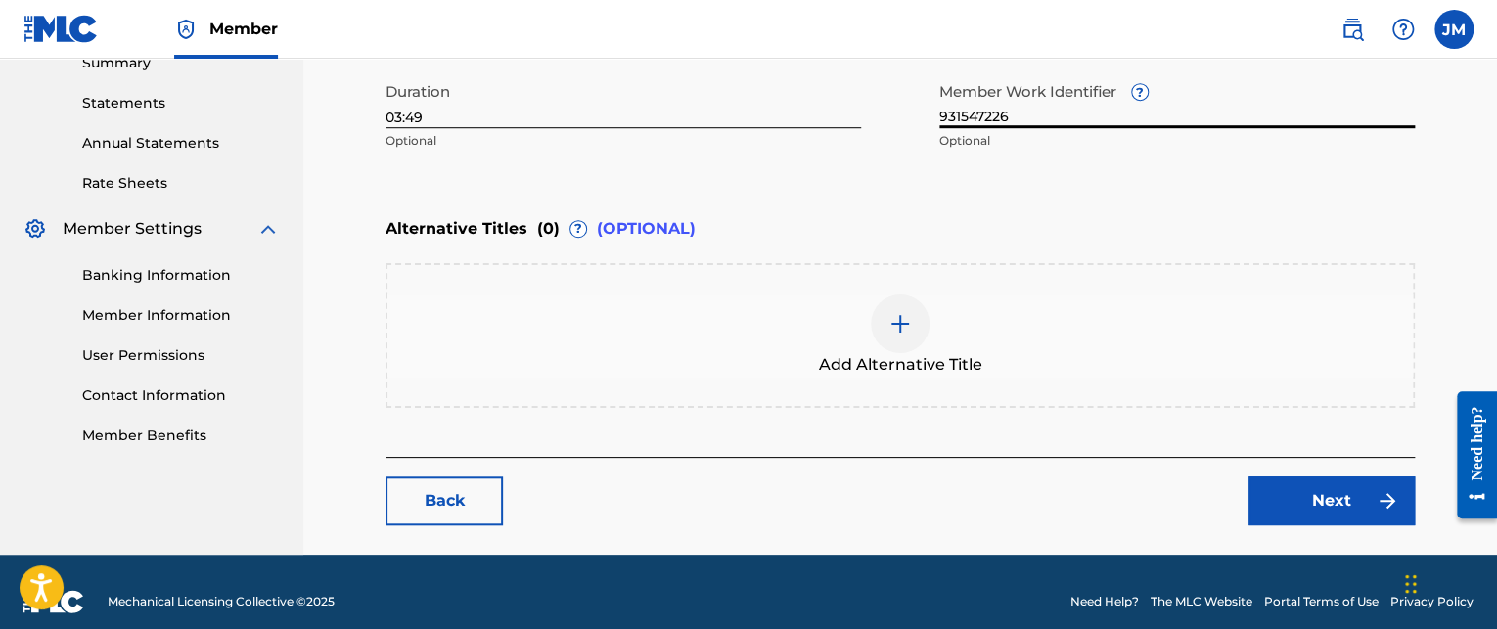
scroll to position [667, 0]
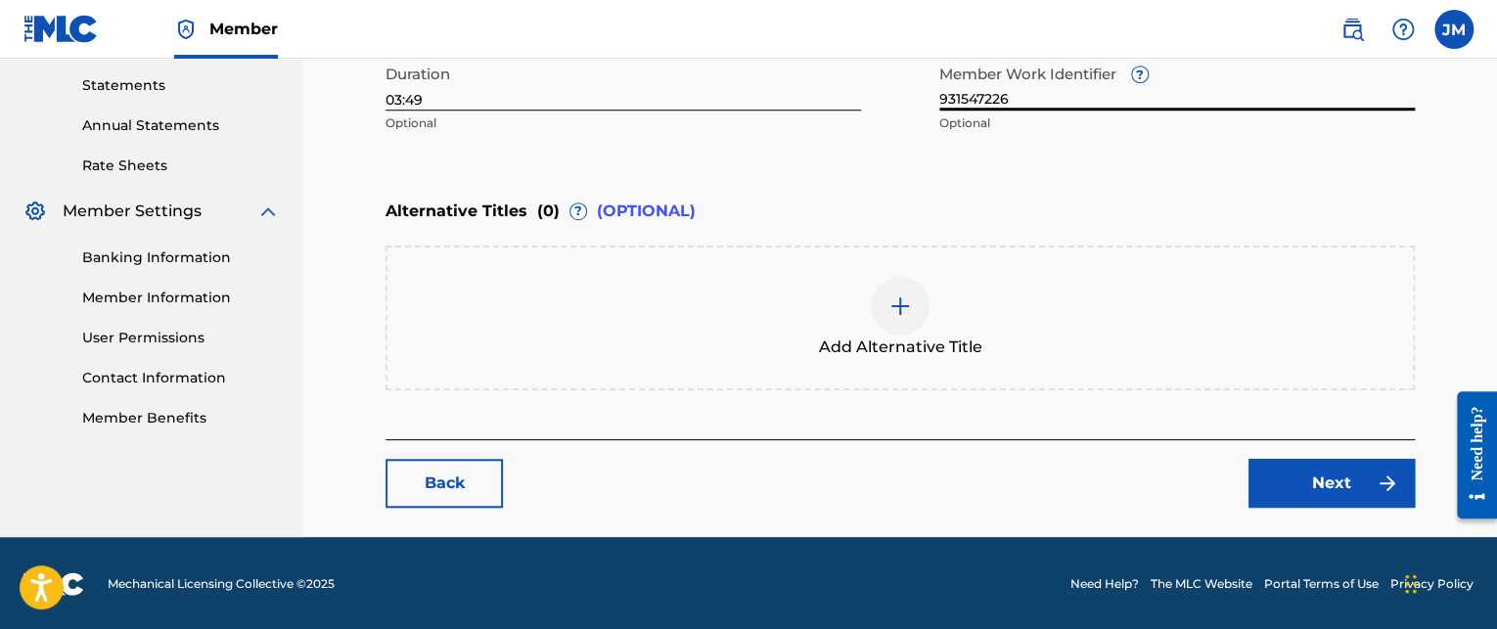
type input "931547226"
click at [1284, 470] on link "Next" at bounding box center [1331, 483] width 166 height 49
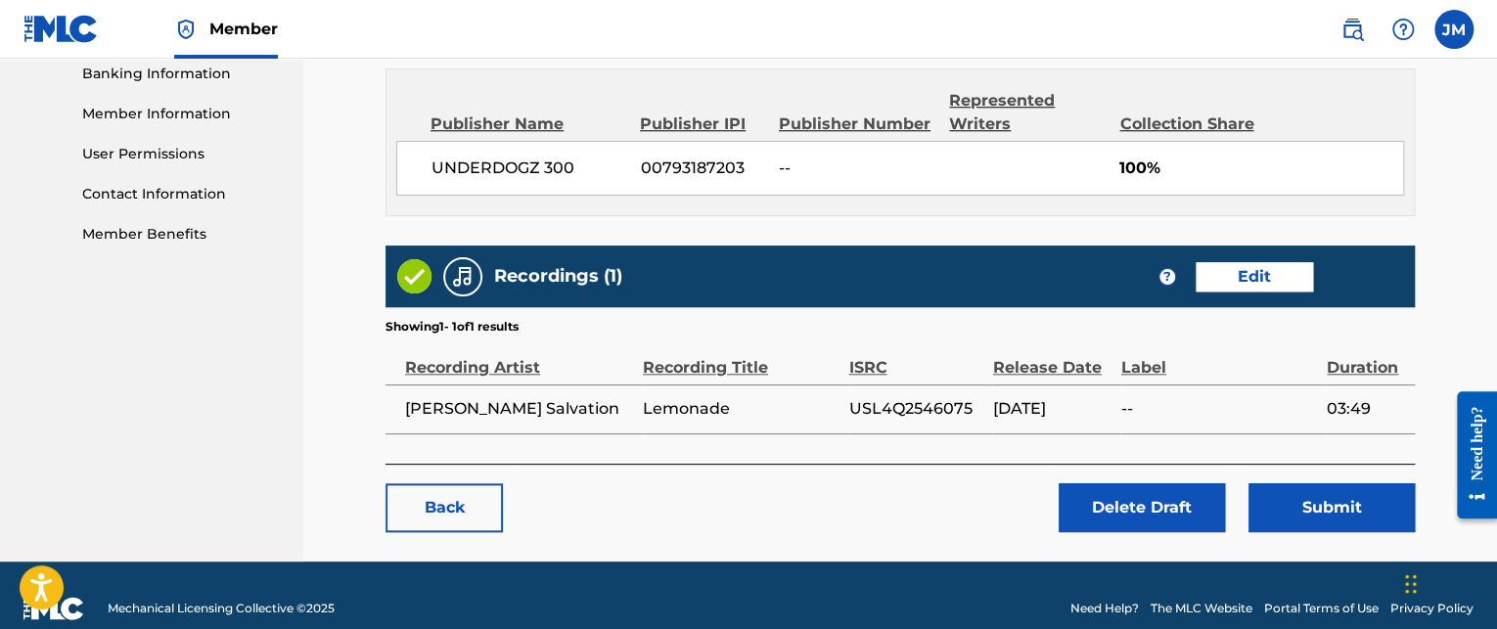
scroll to position [874, 0]
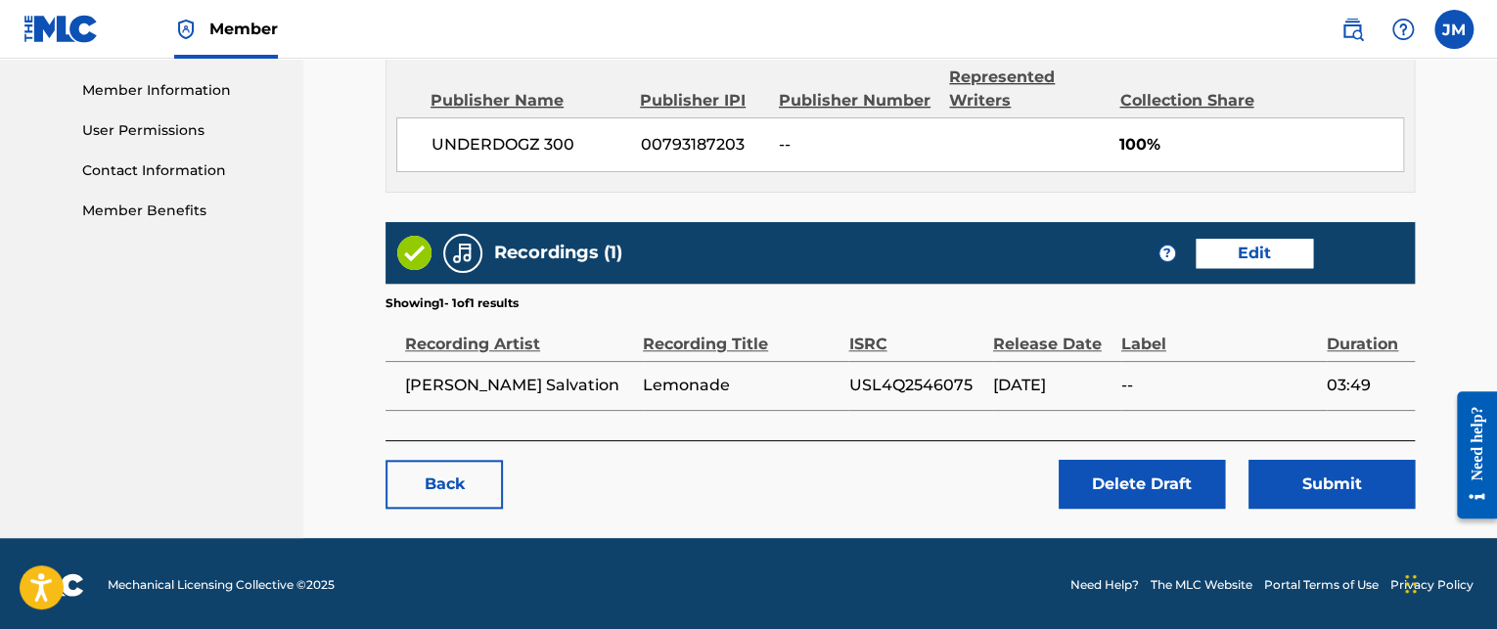
click at [1324, 487] on button "Submit" at bounding box center [1331, 484] width 166 height 49
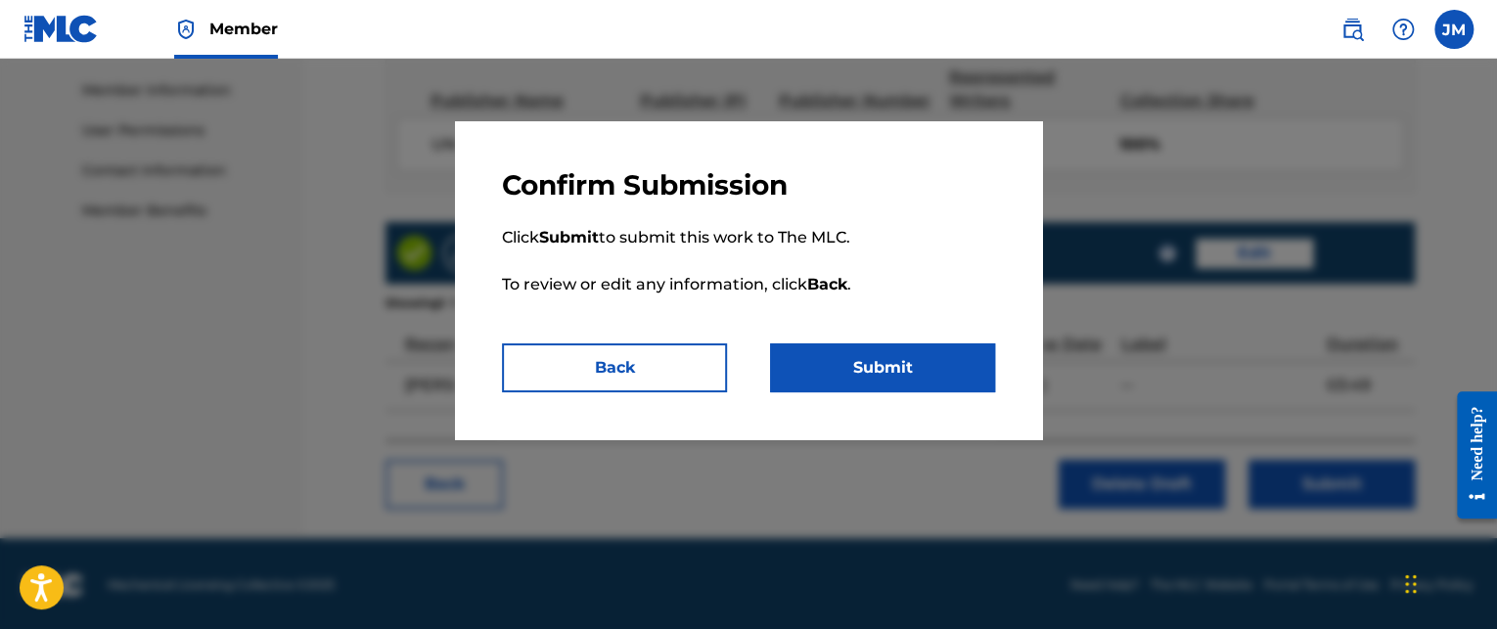
click at [864, 358] on button "Submit" at bounding box center [882, 367] width 225 height 49
